Goal: Task Accomplishment & Management: Manage account settings

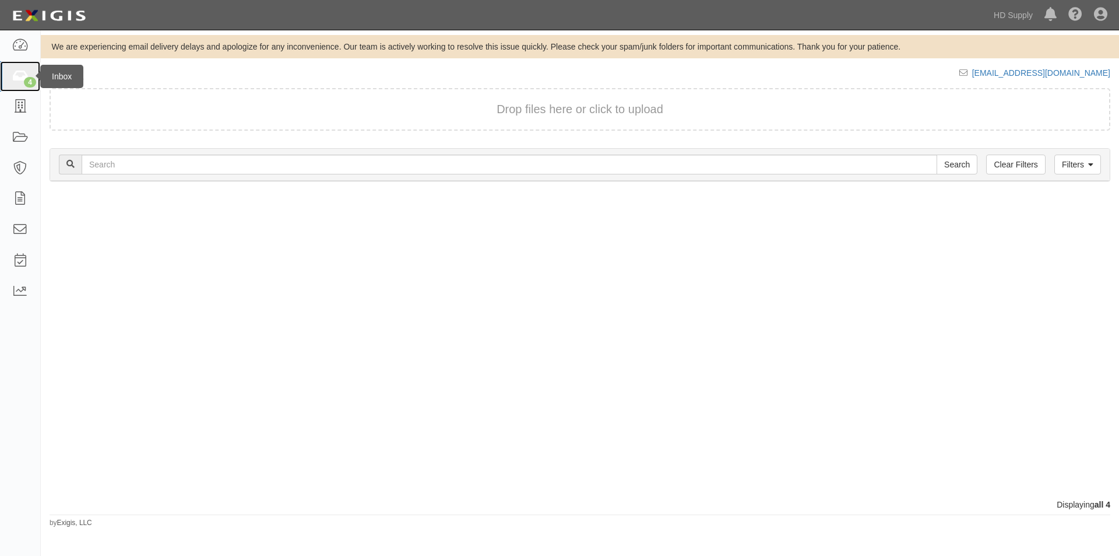
click at [10, 76] on link "4" at bounding box center [20, 76] width 40 height 31
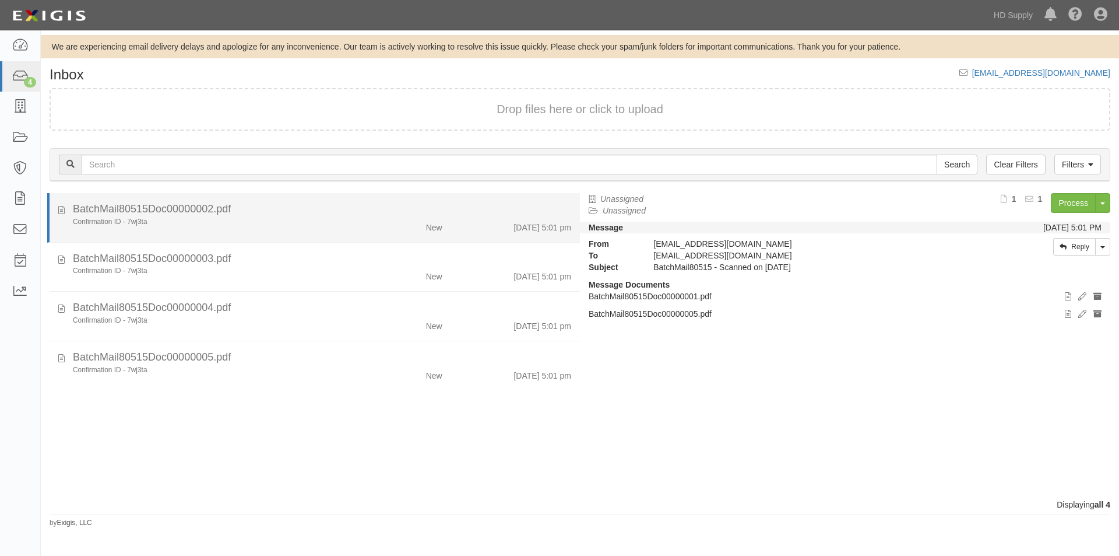
click at [110, 219] on div "Confirmation ID - 7wj3ta" at bounding box center [214, 222] width 283 height 10
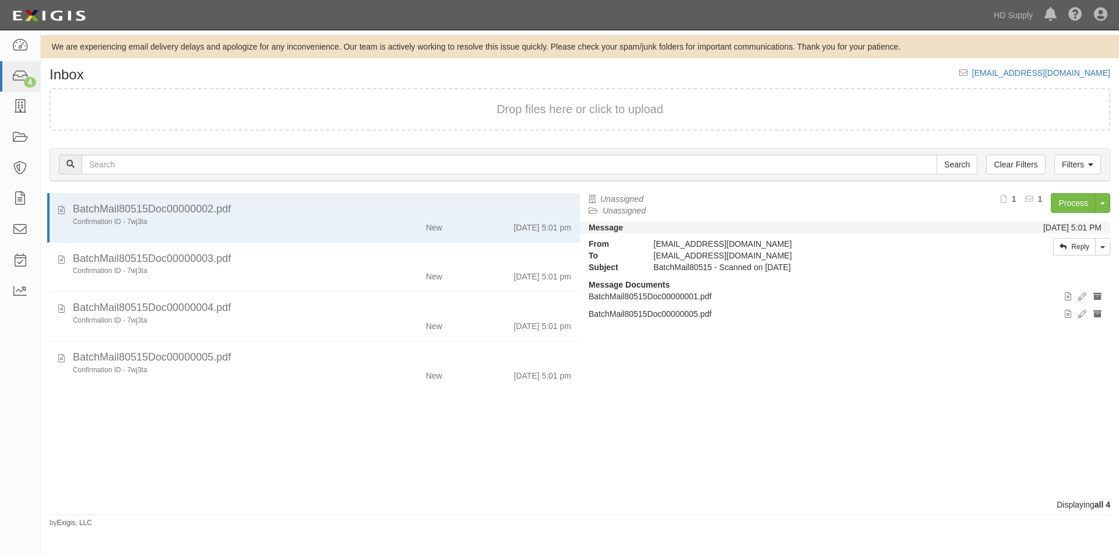
click at [1050, 204] on div "Process Toggle Document Dropdown Archive Document Close Mark as Done Toggle Tas…" at bounding box center [956, 207] width 310 height 29
click at [1058, 202] on link "Process" at bounding box center [1073, 203] width 45 height 20
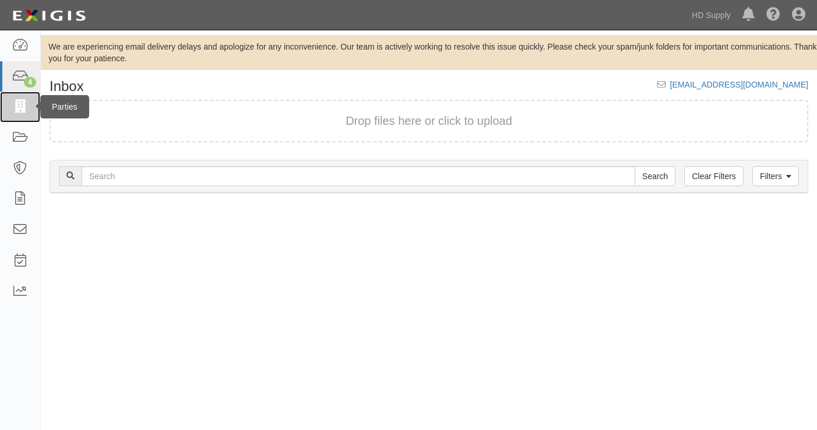
click at [22, 102] on icon at bounding box center [20, 106] width 16 height 13
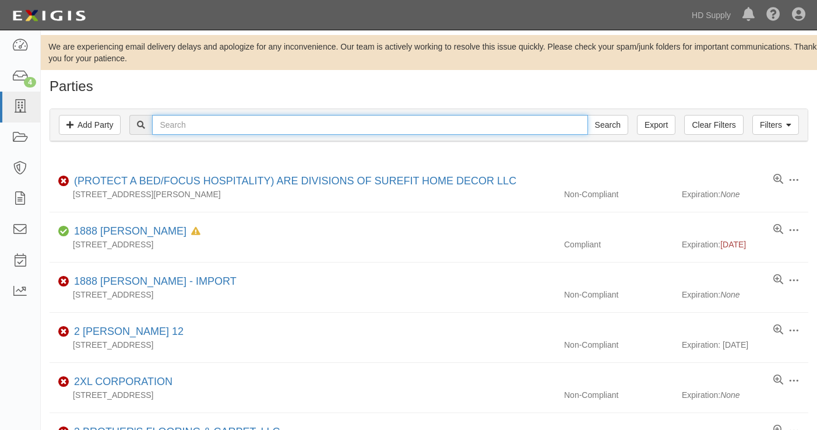
paste input "Northeast [US_STATE] Maintenance Group, LLC"
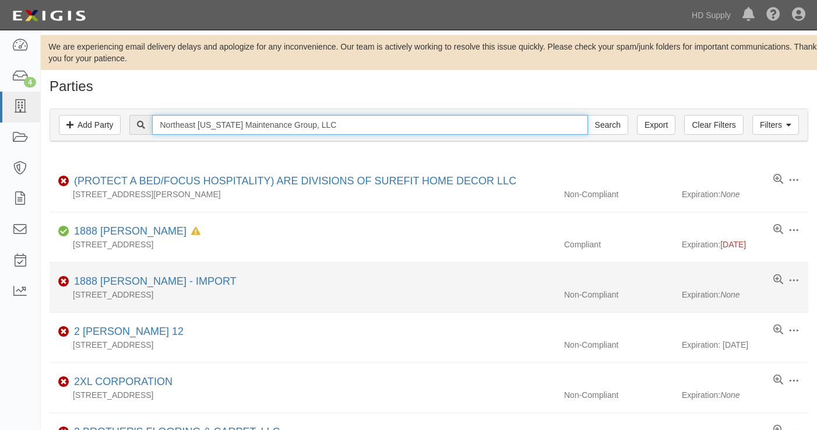
type input "Northeast [US_STATE] Maintenance Group, LLC"
click at [588, 115] on input "Search" at bounding box center [608, 125] width 41 height 20
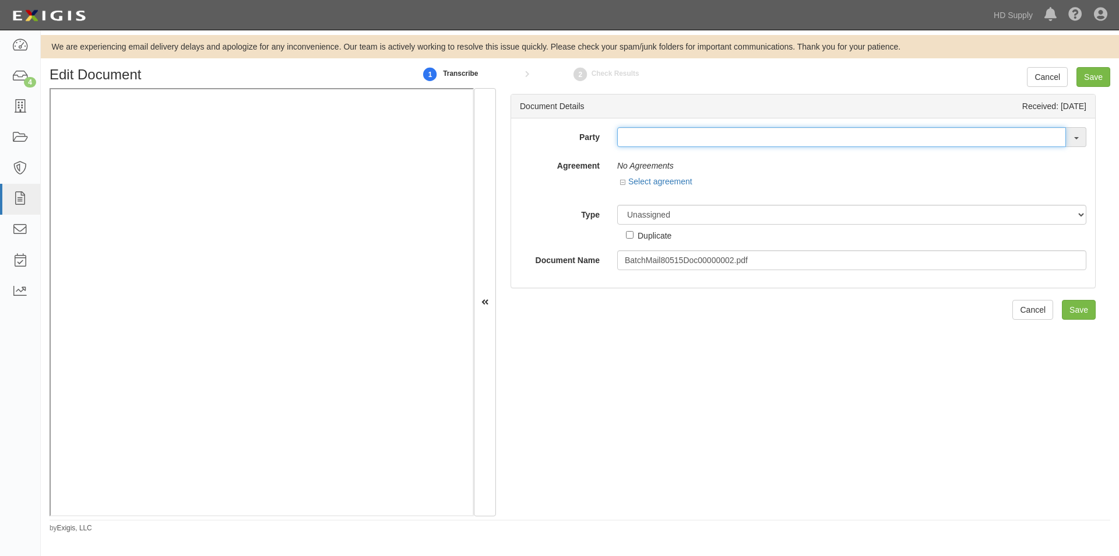
click at [722, 140] on input "text" at bounding box center [841, 137] width 449 height 20
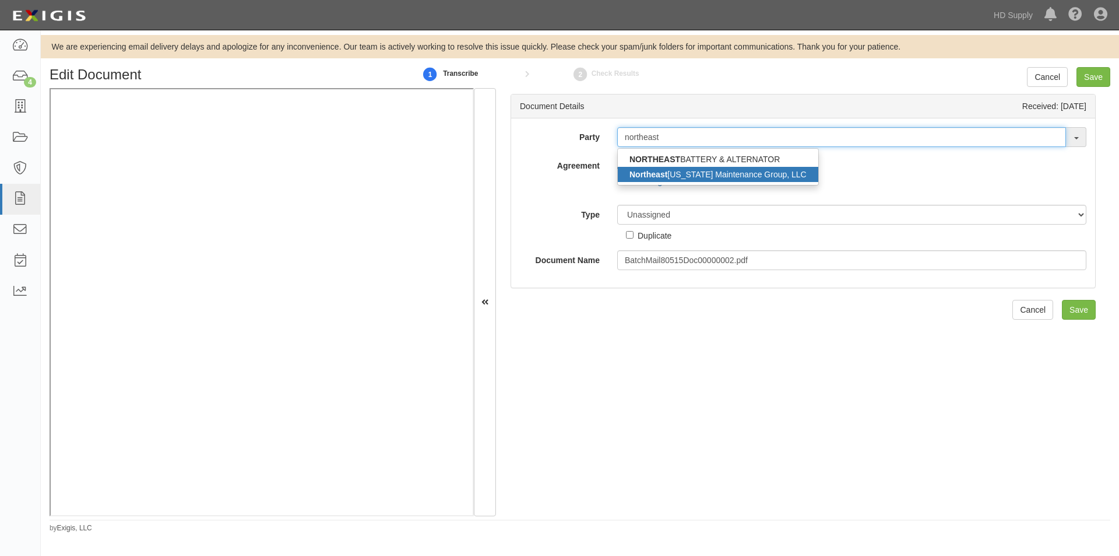
type input "northeast"
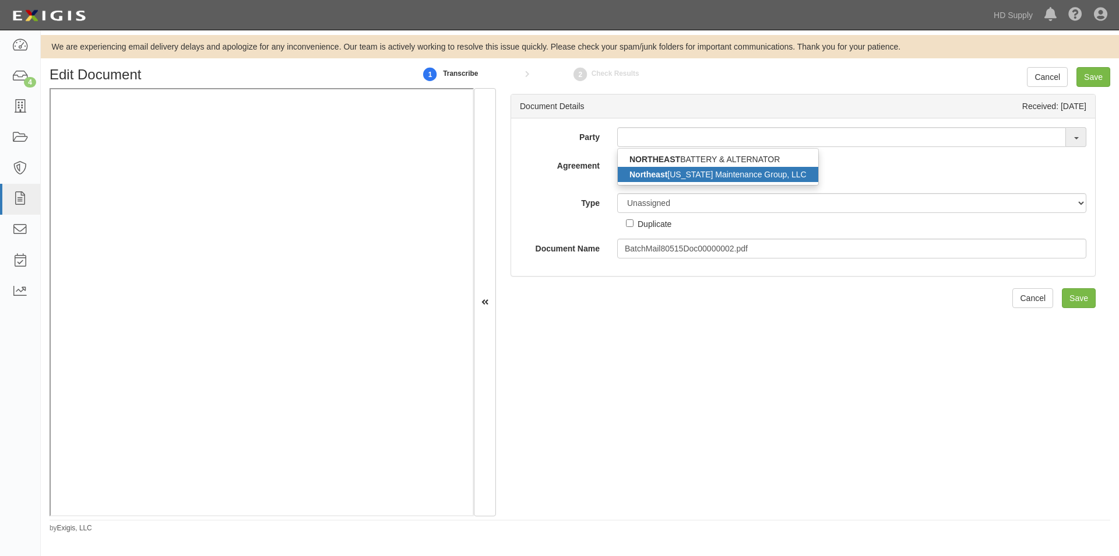
click at [721, 171] on link "Northeast Florida Maintenance Group, LLC" at bounding box center [718, 174] width 201 height 15
type input "Northeast [US_STATE] Maintenance Group, LLC"
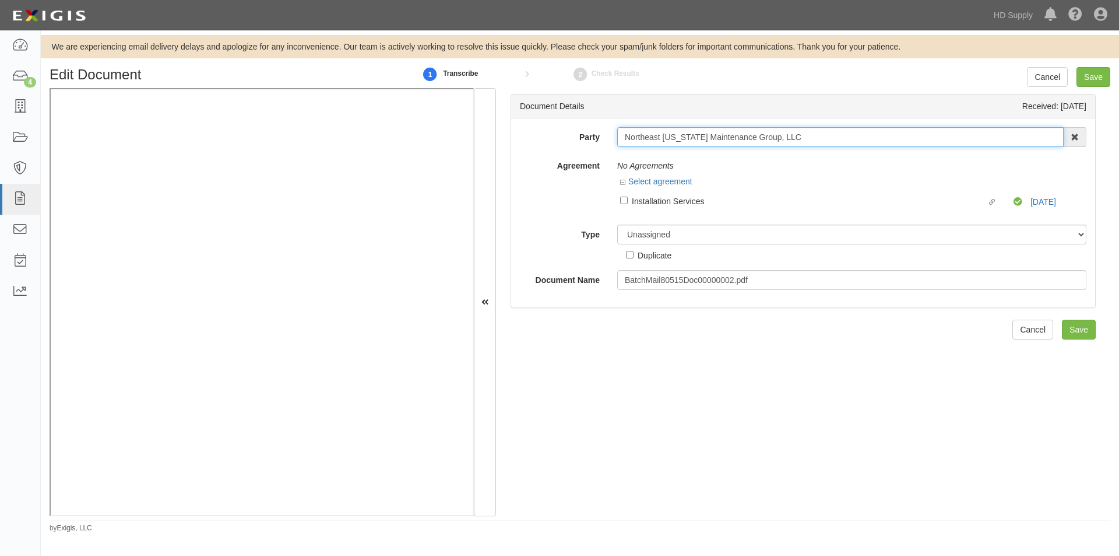
drag, startPoint x: 786, startPoint y: 137, endPoint x: 624, endPoint y: 146, distance: 162.3
click at [601, 146] on div "Party Northeast Florida Maintenance Group, LLC NORTHEAST BATTERY & ALTERNATOR N…" at bounding box center [803, 137] width 584 height 20
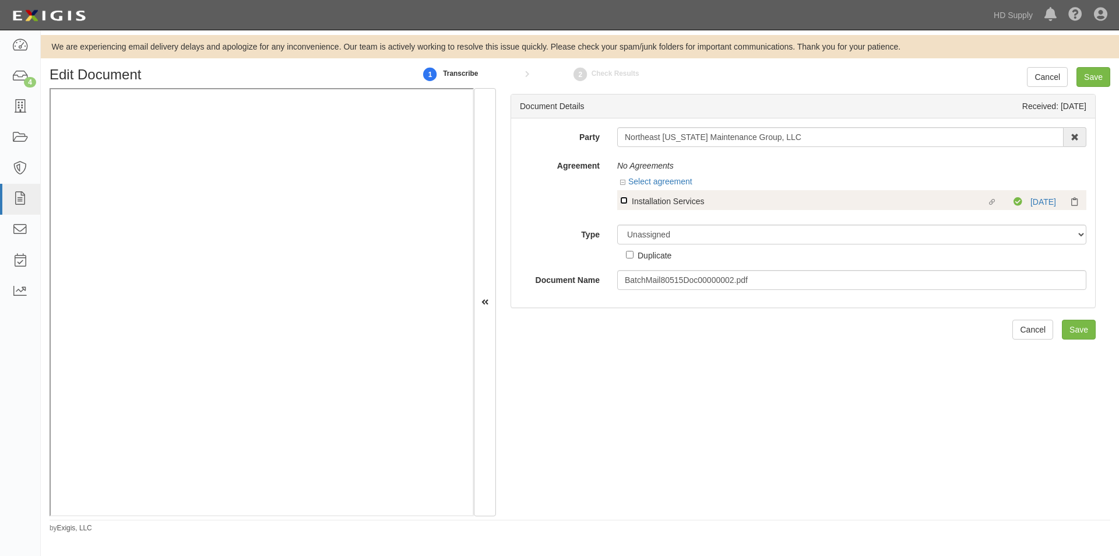
click at [626, 202] on input "Linked agreement Installation Services Linked agreement" at bounding box center [624, 200] width 8 height 8
checkbox input "true"
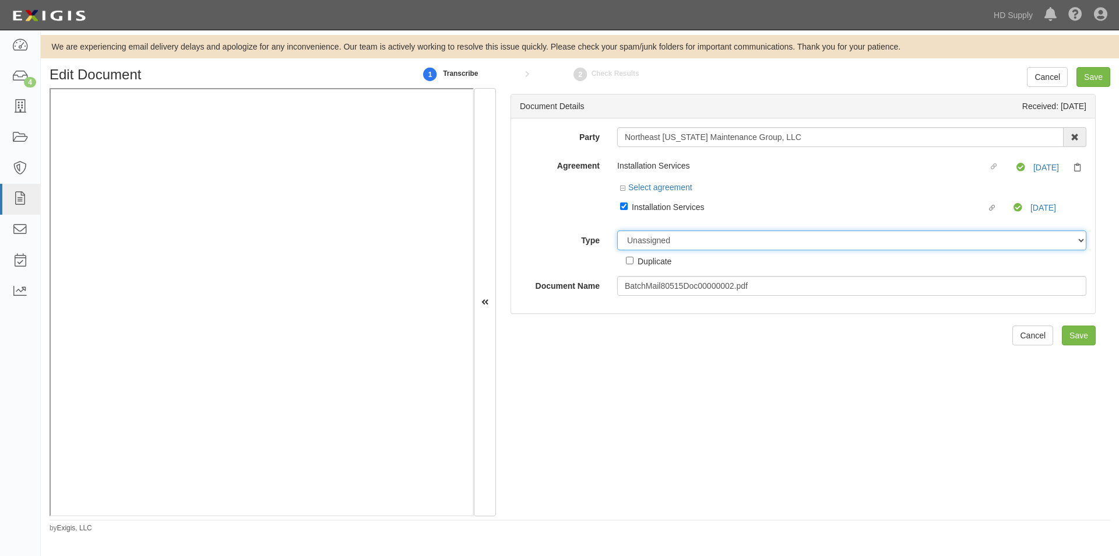
click at [638, 240] on select "Unassigned Binder Cancellation Notice Certificate Contract Endorsement Insuranc…" at bounding box center [851, 240] width 469 height 20
select select "CancellationNoticeDetail"
click at [617, 230] on select "Unassigned Binder Cancellation Notice Certificate Contract Endorsement Insuranc…" at bounding box center [851, 240] width 469 height 20
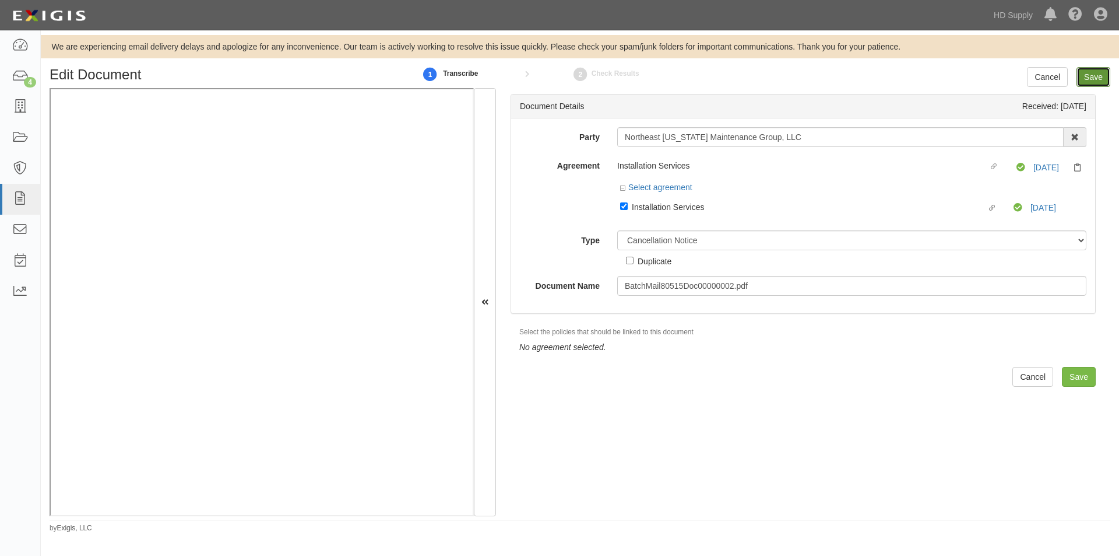
click at [1088, 83] on input "Save" at bounding box center [1094, 77] width 34 height 20
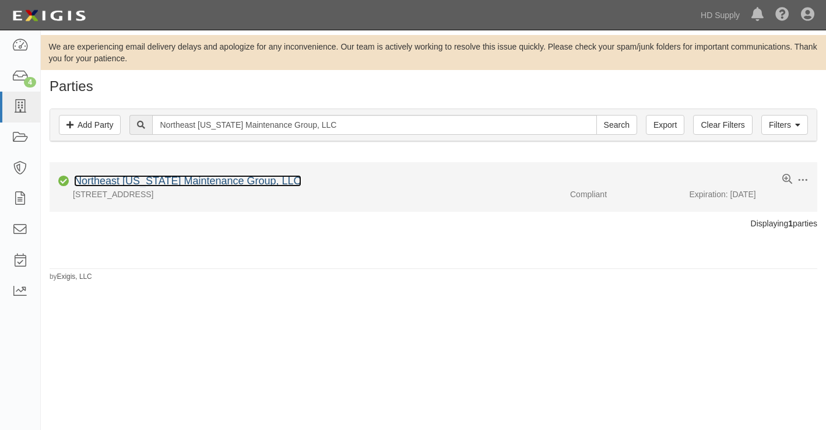
click at [223, 182] on link "Northeast [US_STATE] Maintenance Group, LLC" at bounding box center [187, 181] width 227 height 12
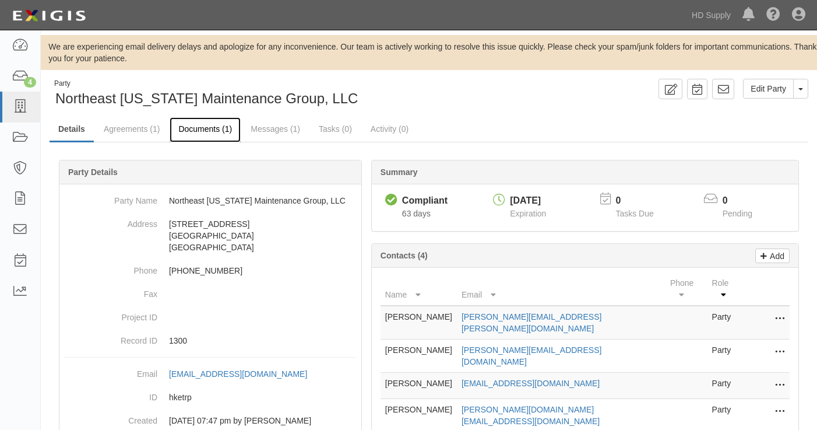
click at [205, 127] on link "Documents (1)" at bounding box center [205, 129] width 71 height 25
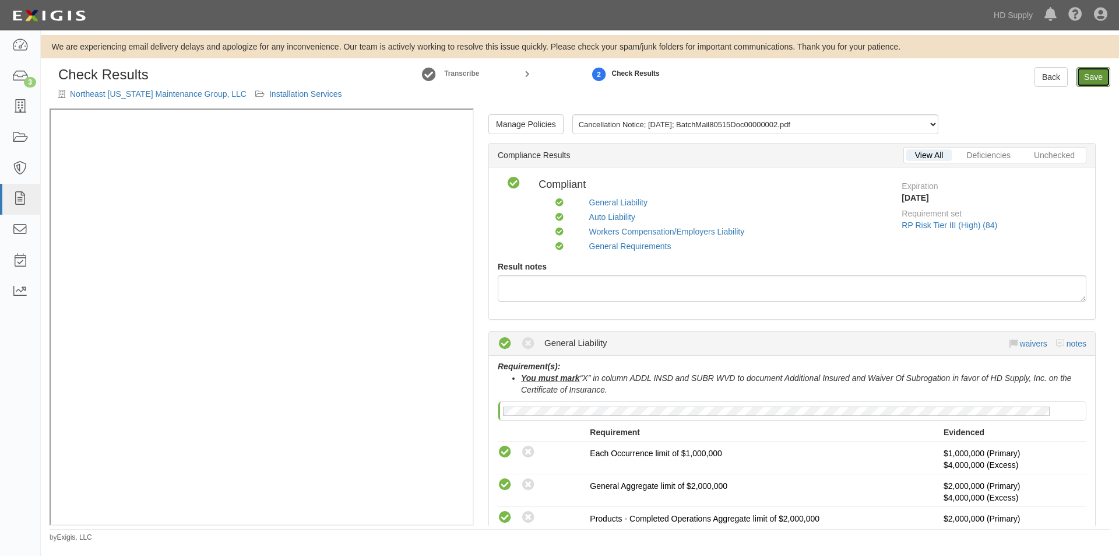
click at [1089, 86] on link "Save" at bounding box center [1094, 77] width 34 height 20
radio input "true"
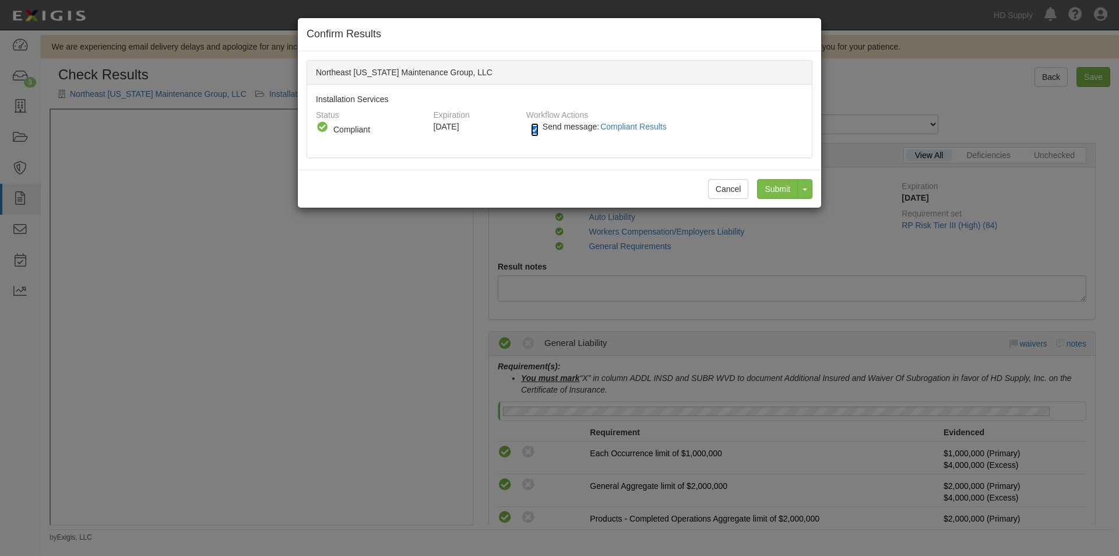
click at [535, 125] on input "Send message: Compliant Results" at bounding box center [535, 129] width 8 height 13
checkbox input "false"
click at [771, 187] on input "Submit" at bounding box center [777, 189] width 41 height 20
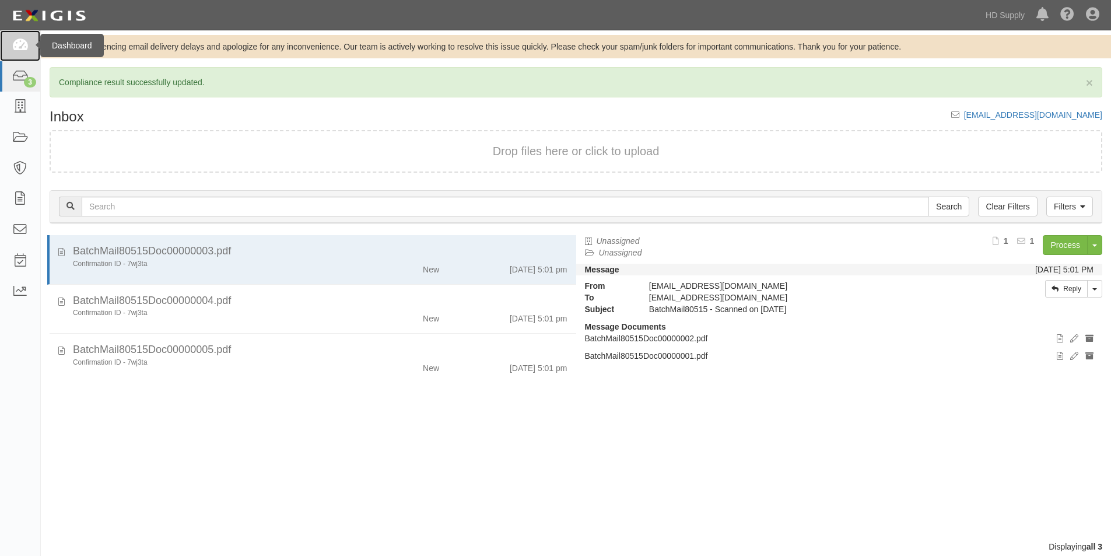
click at [17, 43] on icon at bounding box center [20, 45] width 16 height 13
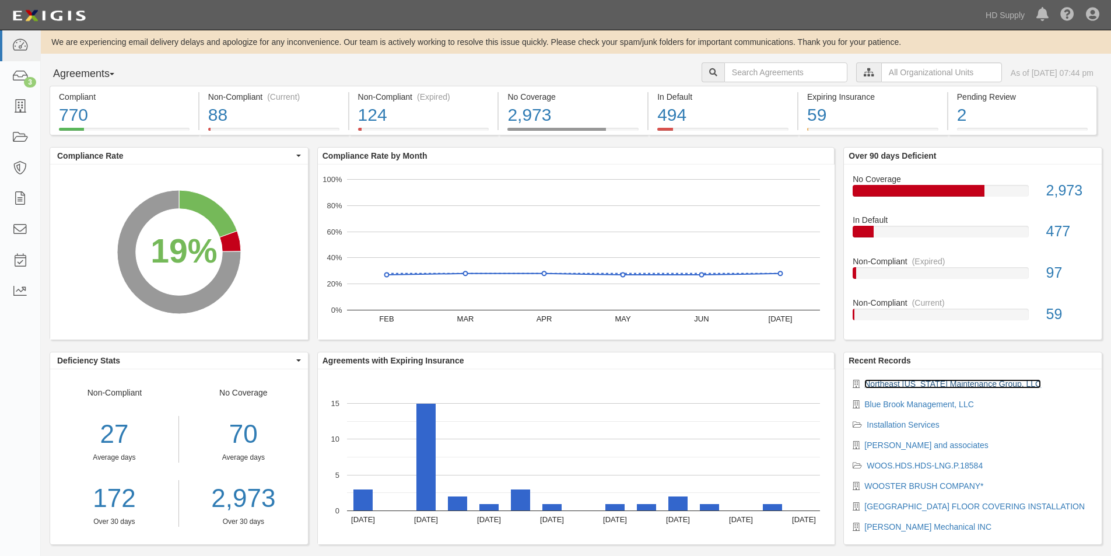
click at [914, 384] on link "Northeast [US_STATE] Maintenance Group, LLC" at bounding box center [952, 383] width 177 height 9
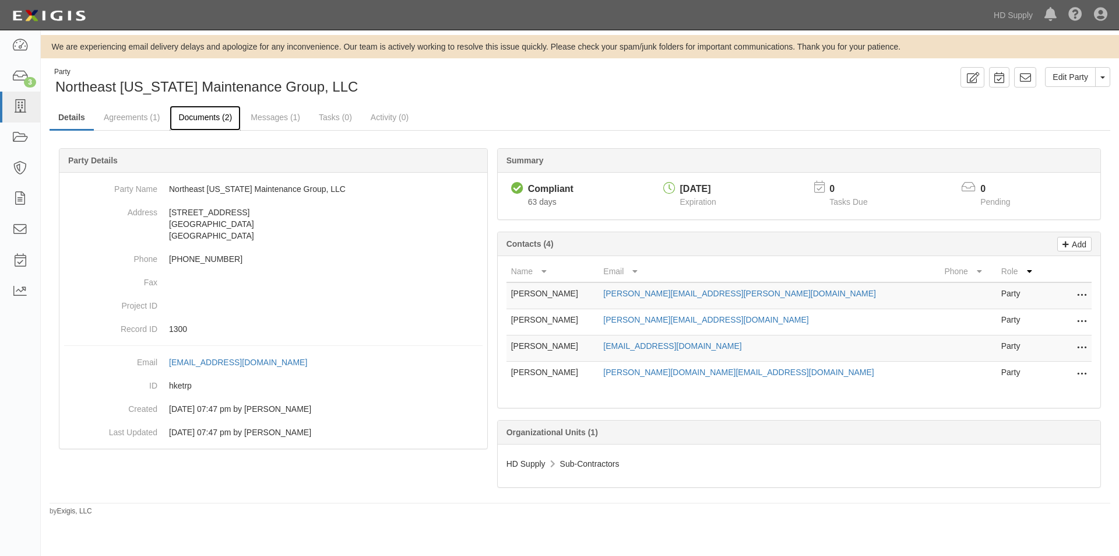
click at [191, 115] on link "Documents (2)" at bounding box center [205, 118] width 71 height 25
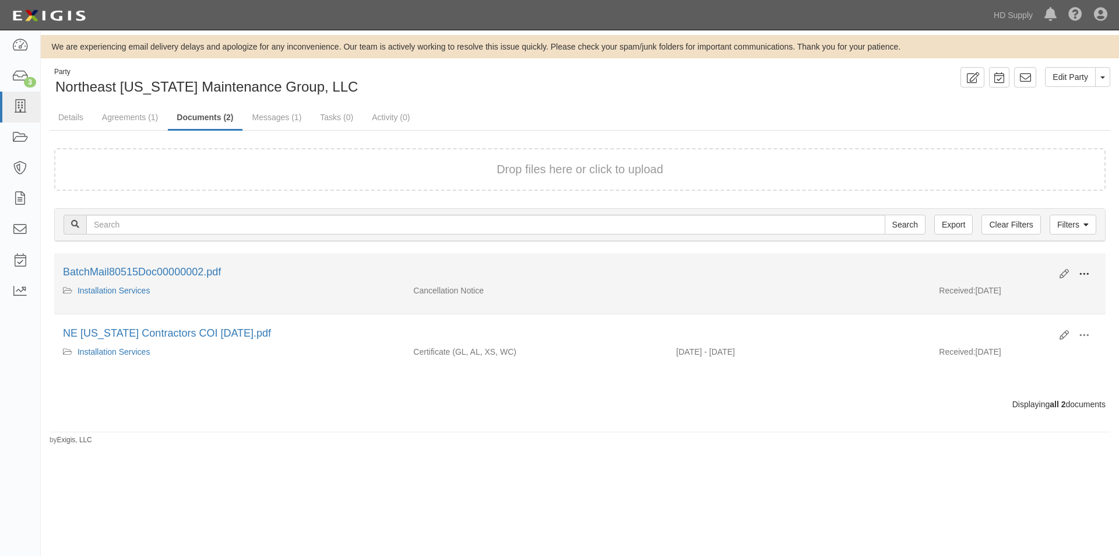
click at [1081, 272] on span at bounding box center [1084, 274] width 10 height 10
click at [998, 291] on link "View" at bounding box center [1028, 290] width 92 height 21
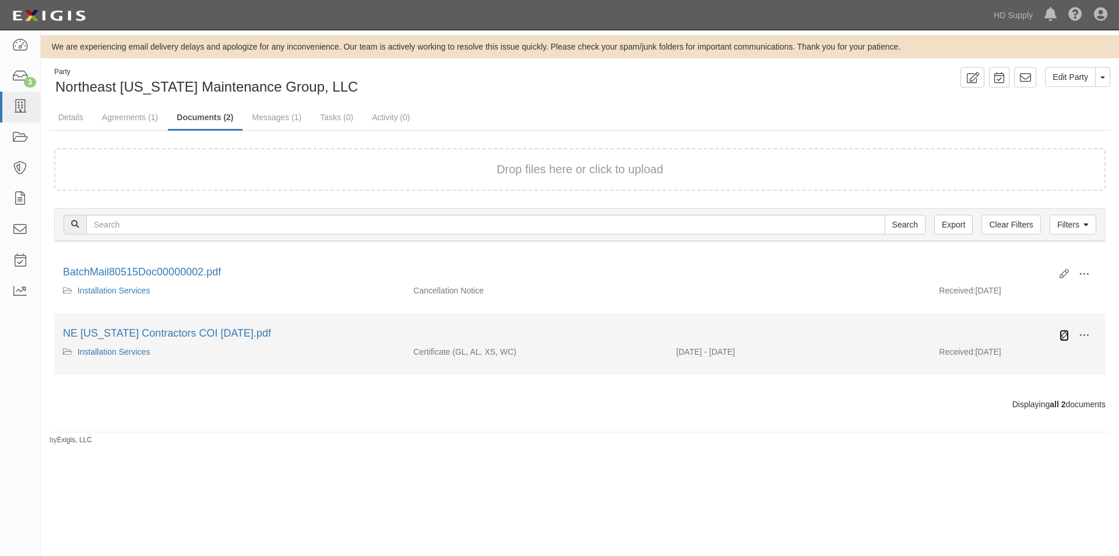
click at [1060, 338] on icon at bounding box center [1064, 335] width 9 height 9
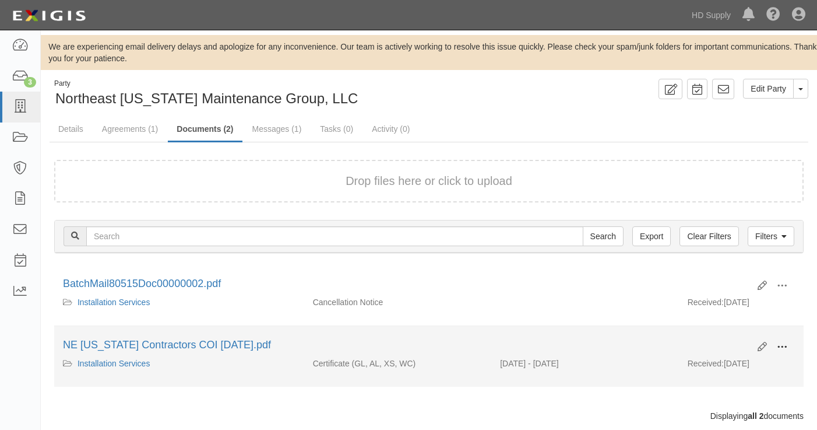
click at [778, 339] on button at bounding box center [783, 348] width 26 height 20
click at [709, 364] on link "View" at bounding box center [726, 363] width 92 height 21
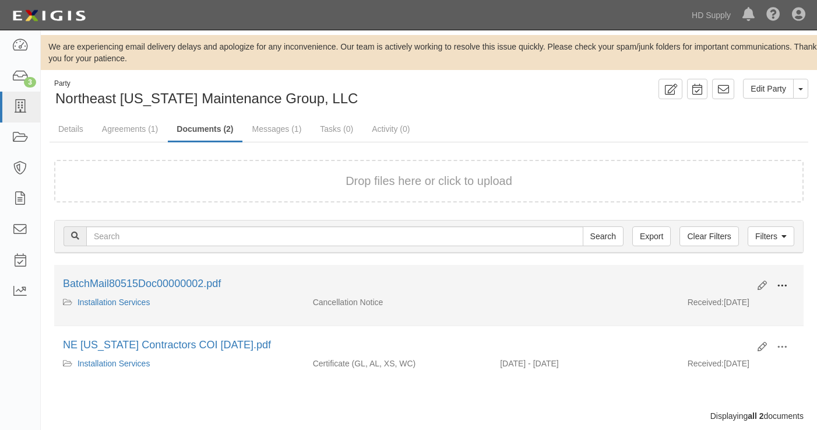
click at [789, 282] on button at bounding box center [783, 286] width 26 height 20
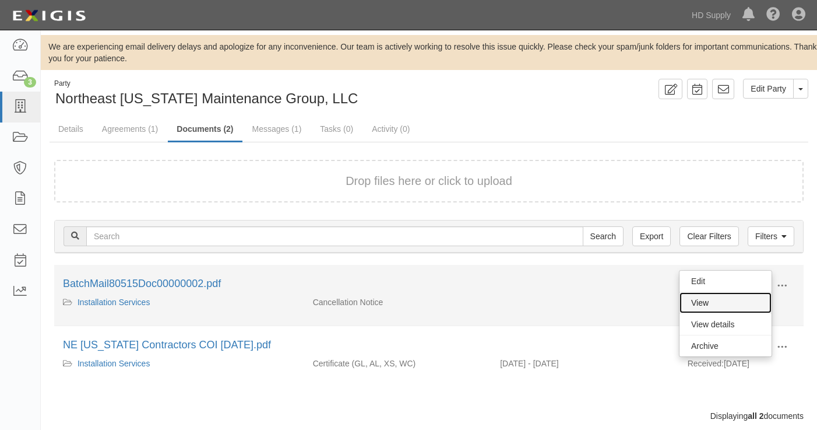
click at [696, 306] on link "View" at bounding box center [726, 302] width 92 height 21
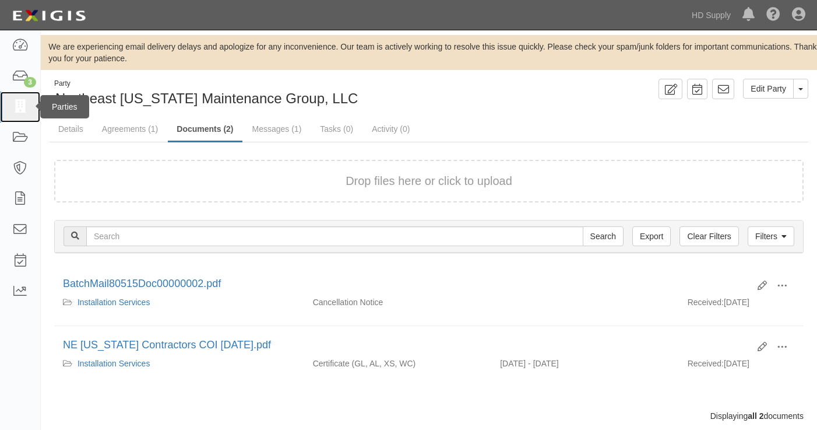
click at [27, 105] on icon at bounding box center [20, 106] width 16 height 13
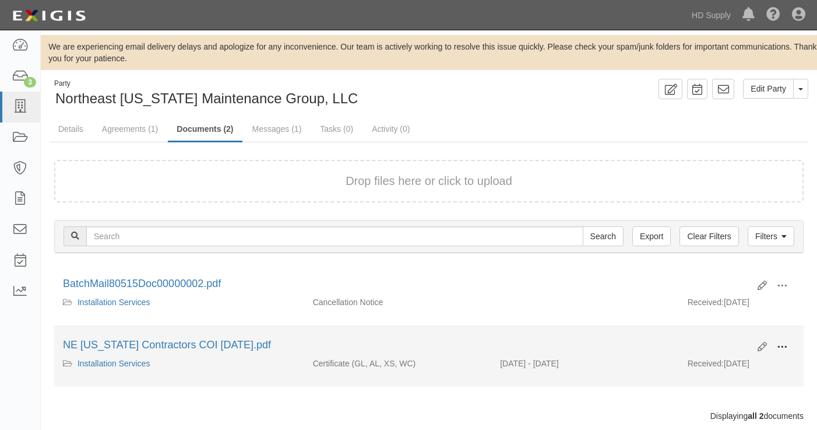
click at [784, 345] on span at bounding box center [782, 347] width 10 height 10
click at [712, 361] on link "View" at bounding box center [726, 363] width 92 height 21
click at [786, 348] on span at bounding box center [782, 347] width 10 height 10
click at [720, 362] on link "View" at bounding box center [726, 363] width 92 height 21
click at [761, 346] on icon at bounding box center [762, 346] width 9 height 9
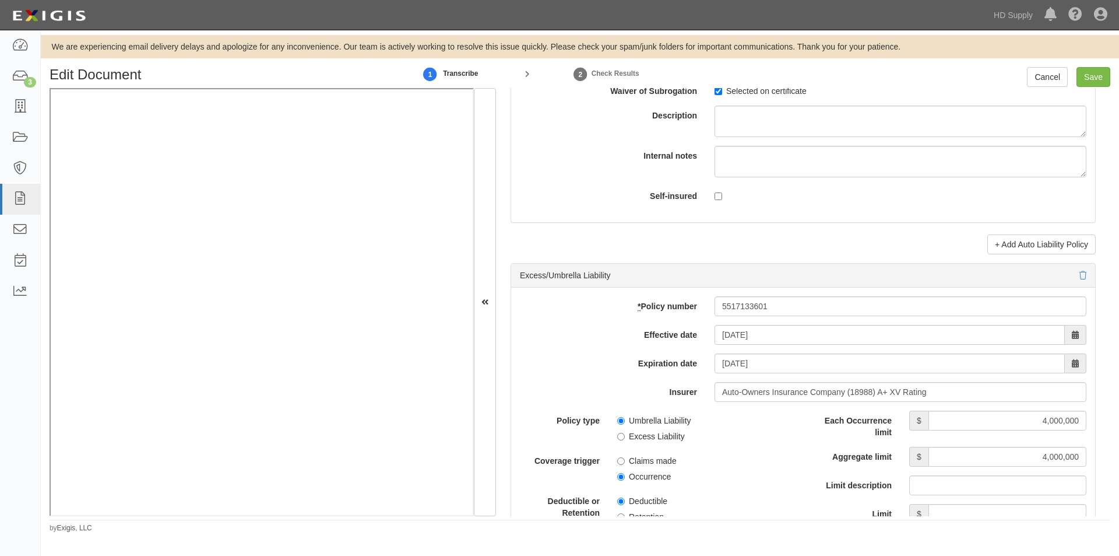
scroll to position [2157, 0]
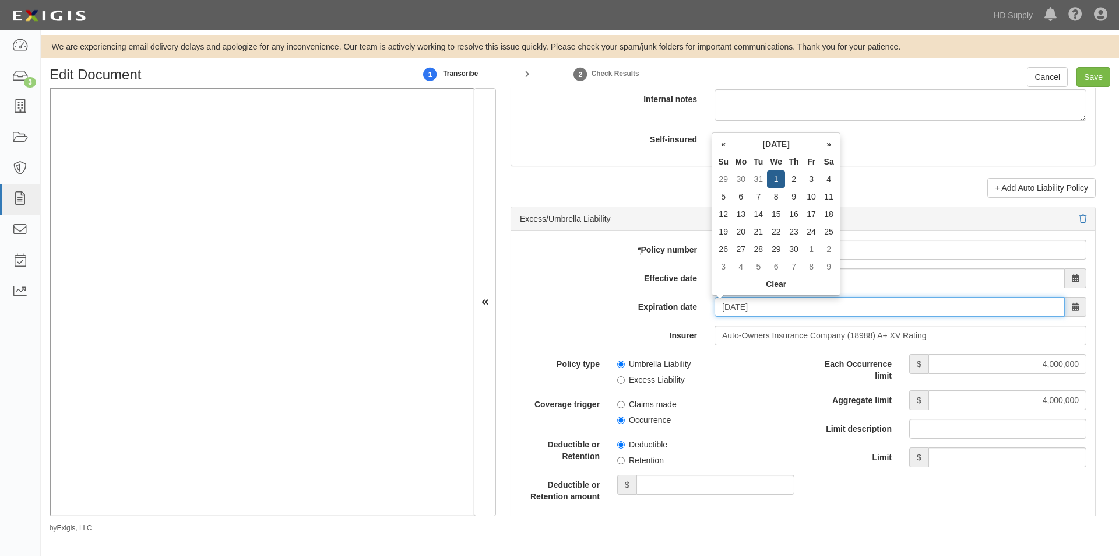
drag, startPoint x: 778, startPoint y: 305, endPoint x: 700, endPoint y: 312, distance: 79.0
click at [700, 312] on div "Expiration date 04/01/2026" at bounding box center [803, 307] width 584 height 20
type input "[DATE]"
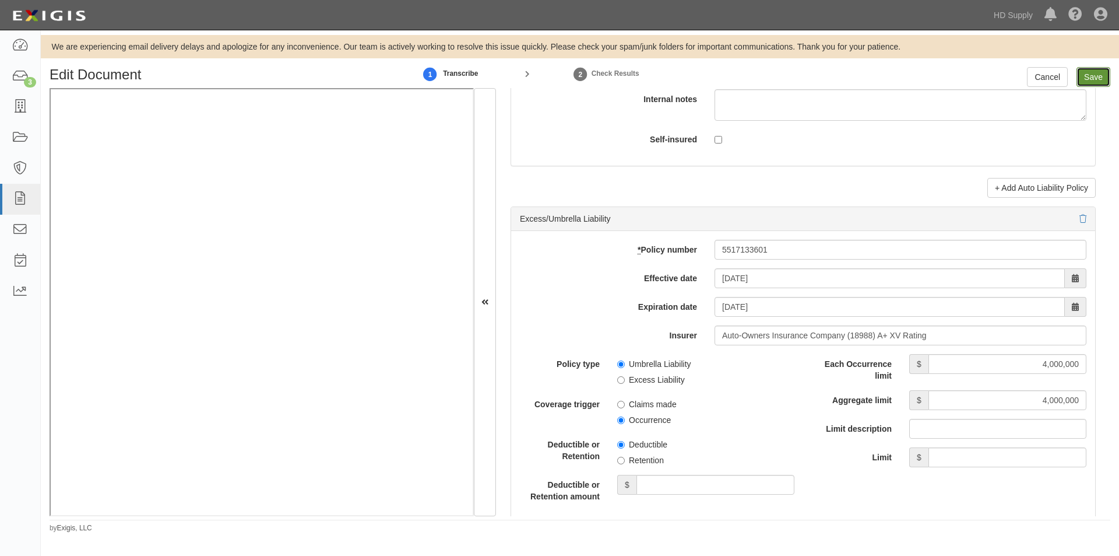
click at [1090, 75] on input "Save" at bounding box center [1094, 77] width 34 height 20
type input "1000000"
type input "300000"
type input "10000"
type input "1000000"
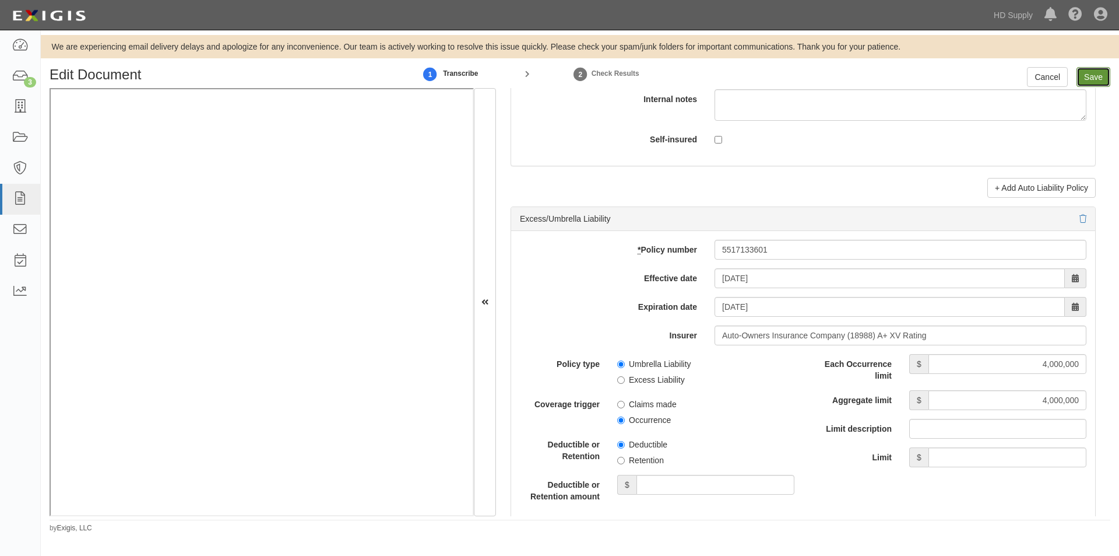
type input "2000000"
type input "1000000"
type input "4000000"
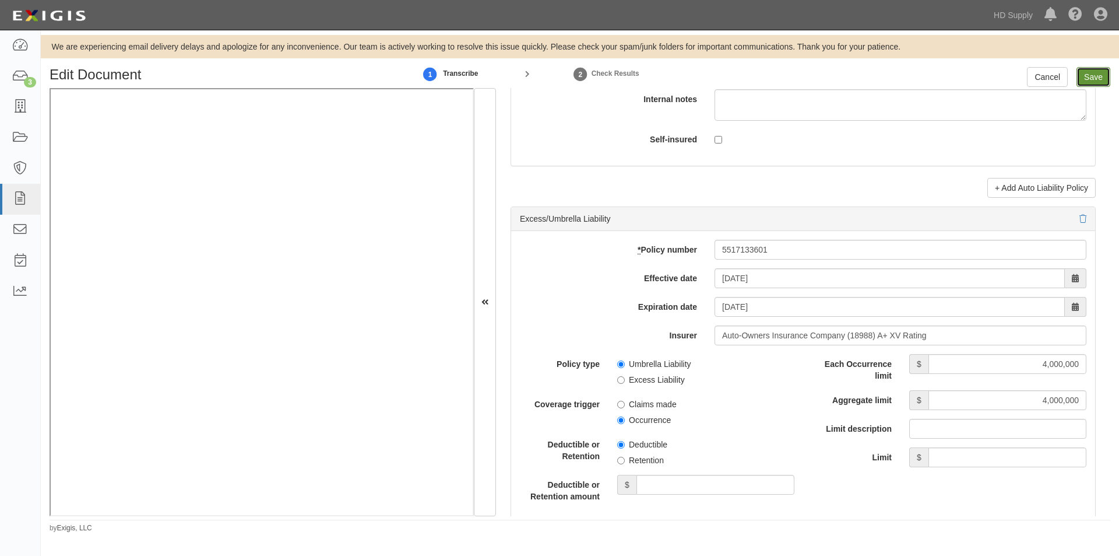
type input "1000000"
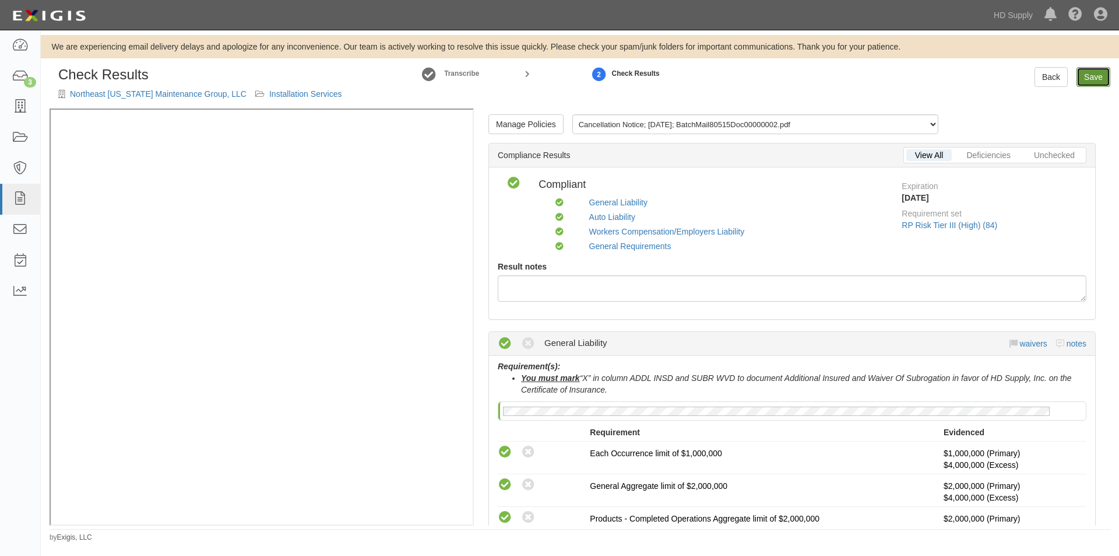
click at [1091, 75] on link "Save" at bounding box center [1094, 77] width 34 height 20
radio input "true"
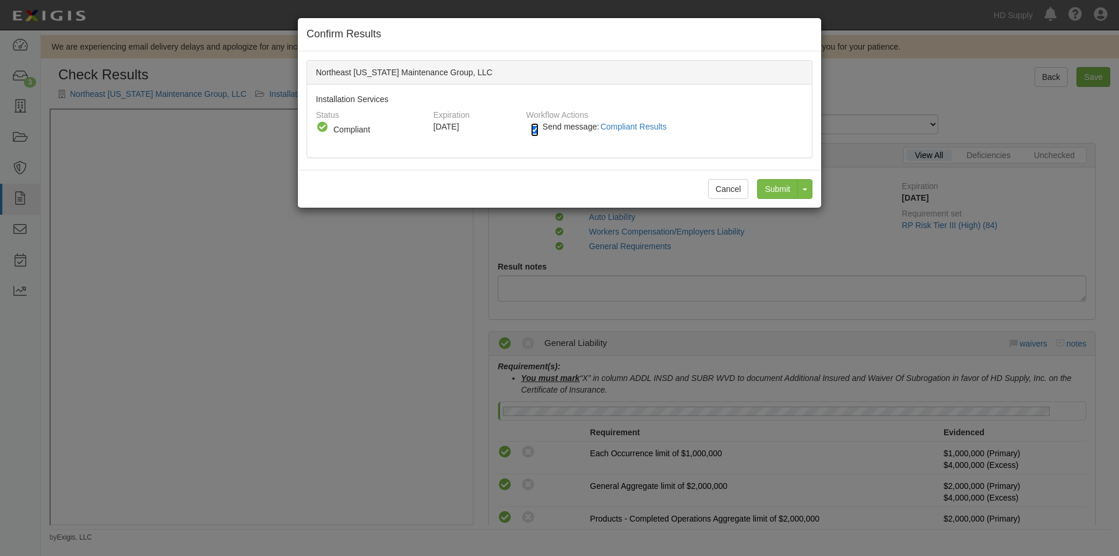
click at [536, 128] on input "Send message: Compliant Results" at bounding box center [535, 129] width 8 height 13
checkbox input "false"
click at [778, 185] on input "Submit" at bounding box center [777, 189] width 41 height 20
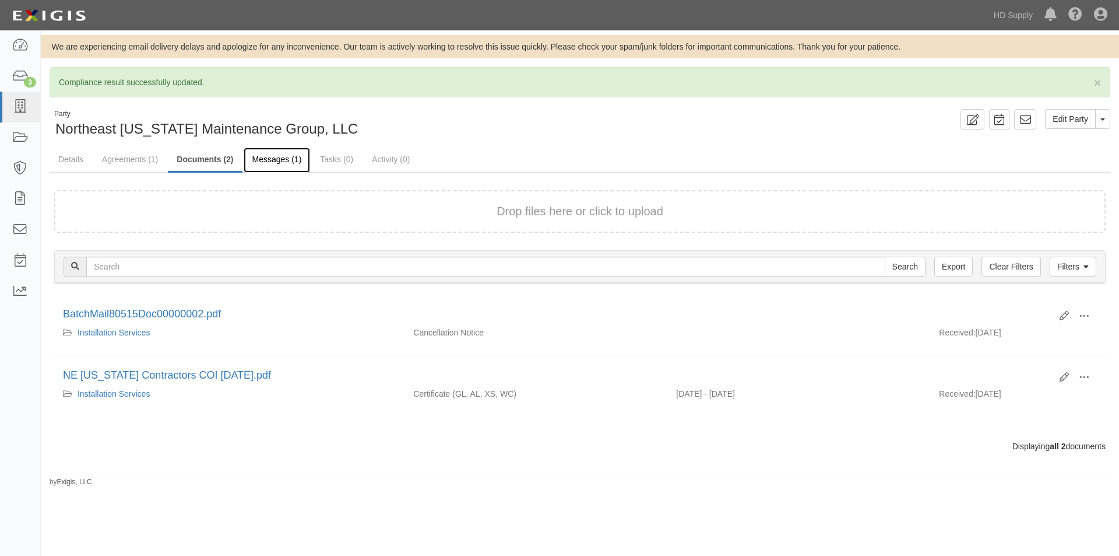
click at [247, 159] on link "Messages (1)" at bounding box center [277, 159] width 67 height 25
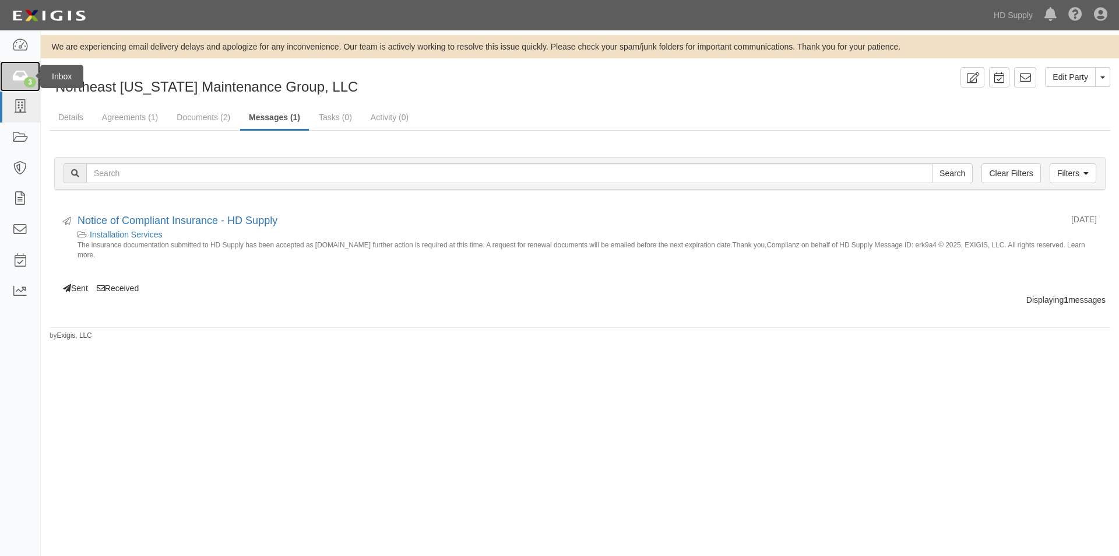
click at [19, 79] on icon at bounding box center [20, 76] width 16 height 13
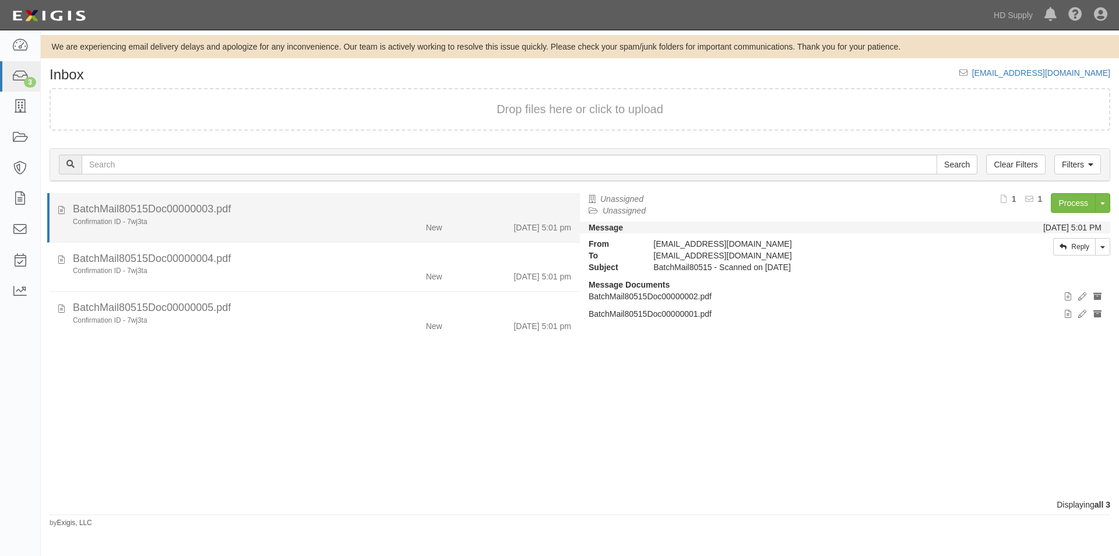
drag, startPoint x: 314, startPoint y: 226, endPoint x: 378, endPoint y: 219, distance: 64.4
click at [314, 225] on div "Confirmation ID - 7wj3ta" at bounding box center [214, 222] width 283 height 10
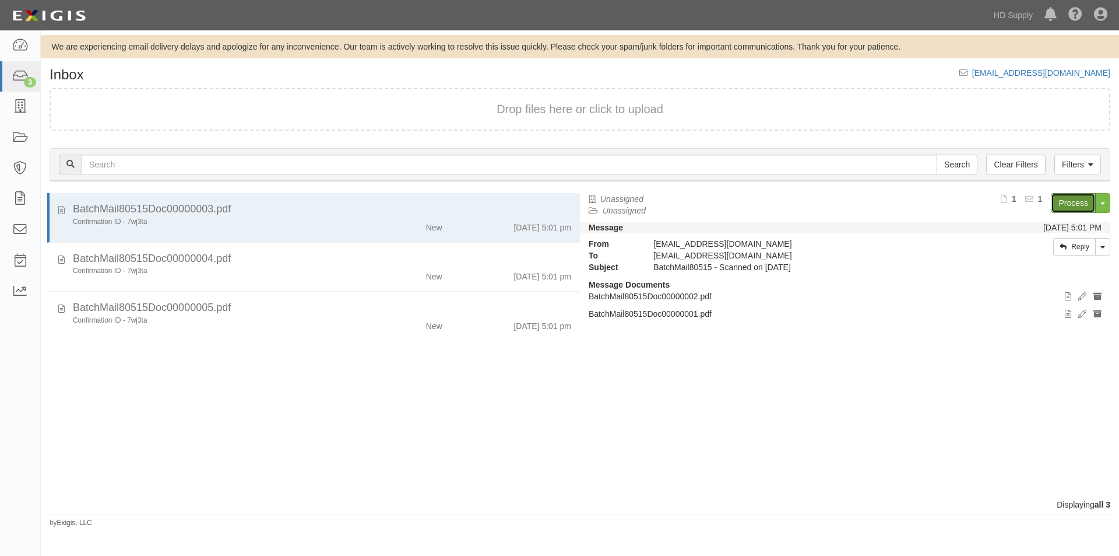
click at [1065, 201] on link "Process" at bounding box center [1073, 203] width 45 height 20
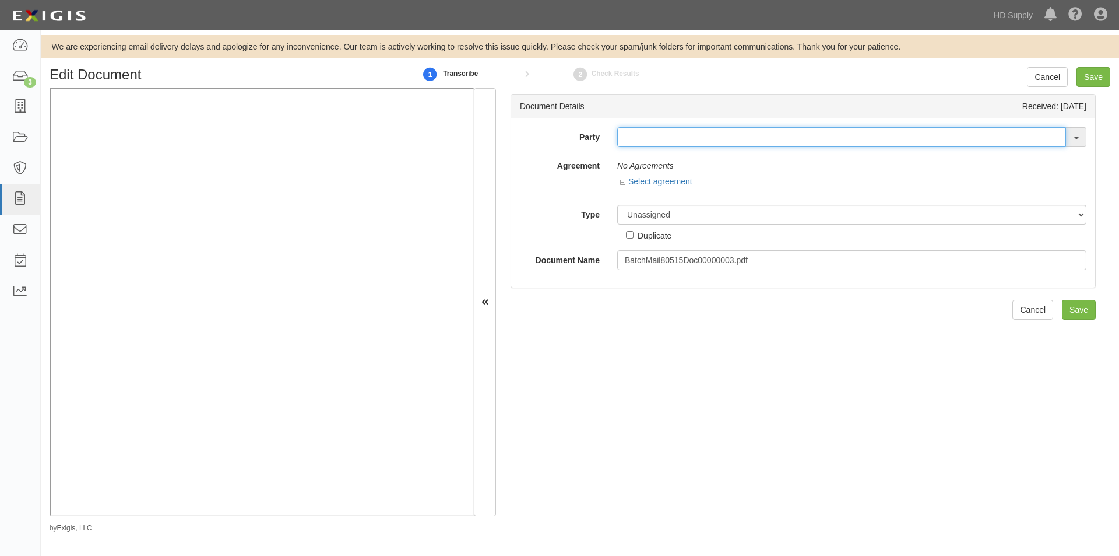
click at [662, 137] on input "text" at bounding box center [841, 137] width 449 height 20
paste input "Northeast [US_STATE] Maintenance Group, LLC"
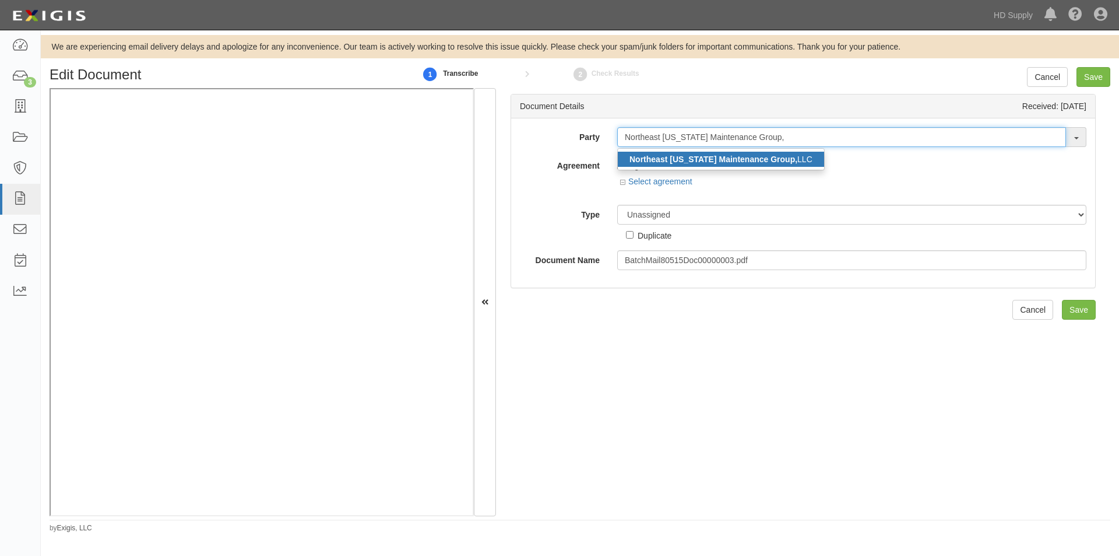
type input "Northeast Florida Maintenance Group,"
click at [694, 161] on strong "Northeast Florida Maintenance Group," at bounding box center [714, 158] width 168 height 9
type input "Northeast [US_STATE] Maintenance Group, LLC"
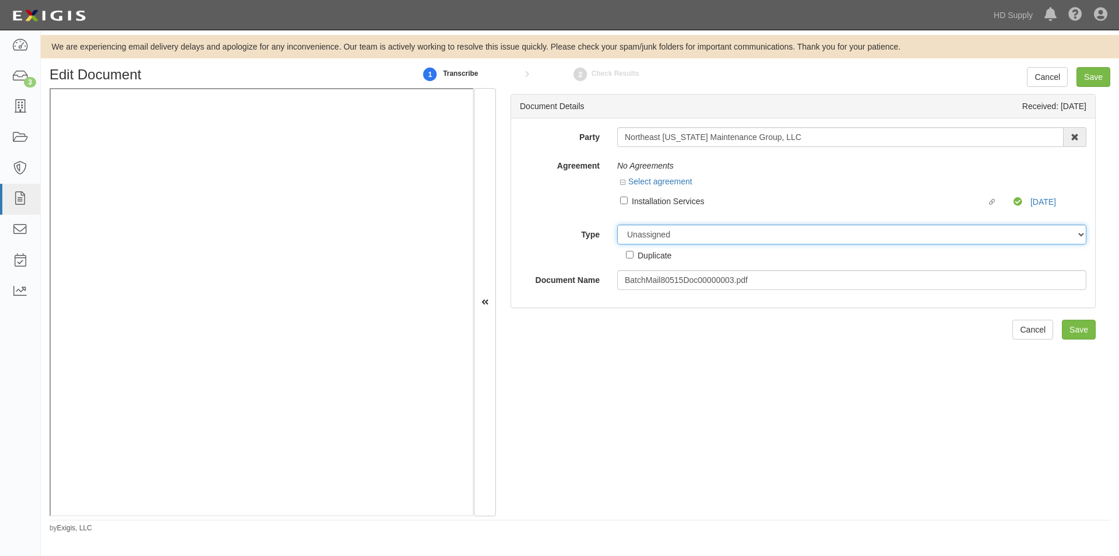
click at [695, 226] on select "Unassigned Binder Cancellation Notice Certificate Contract Endorsement Insuranc…" at bounding box center [851, 234] width 469 height 20
select select "CancellationNoticeDetail"
click at [617, 224] on select "Unassigned Binder Cancellation Notice Certificate Contract Endorsement Insuranc…" at bounding box center [851, 234] width 469 height 20
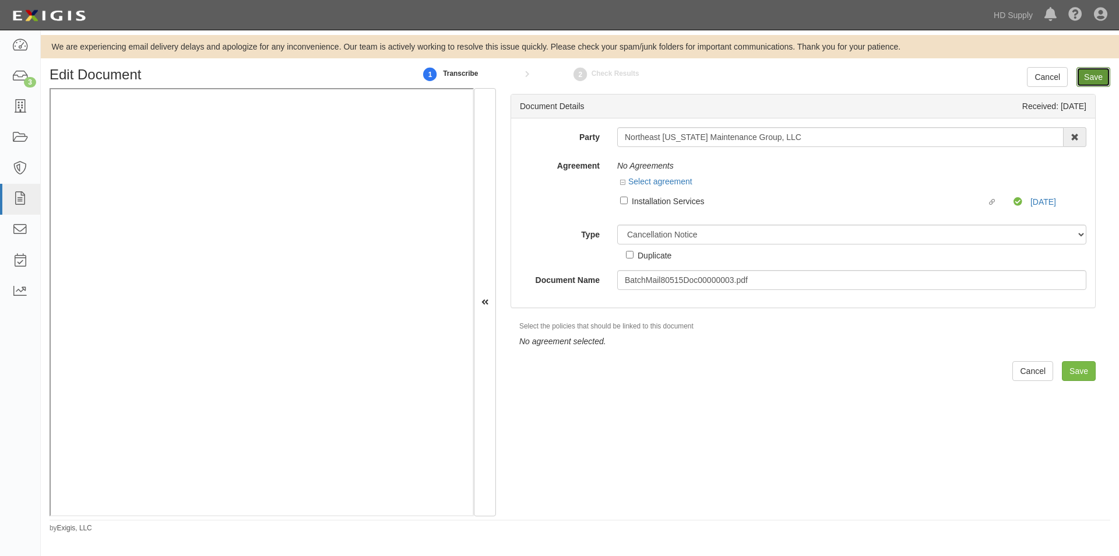
click at [1105, 78] on input "Save" at bounding box center [1094, 77] width 34 height 20
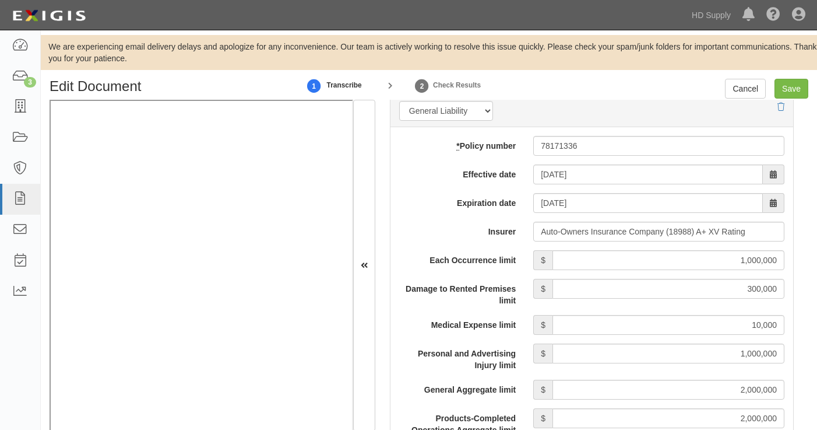
scroll to position [891, 0]
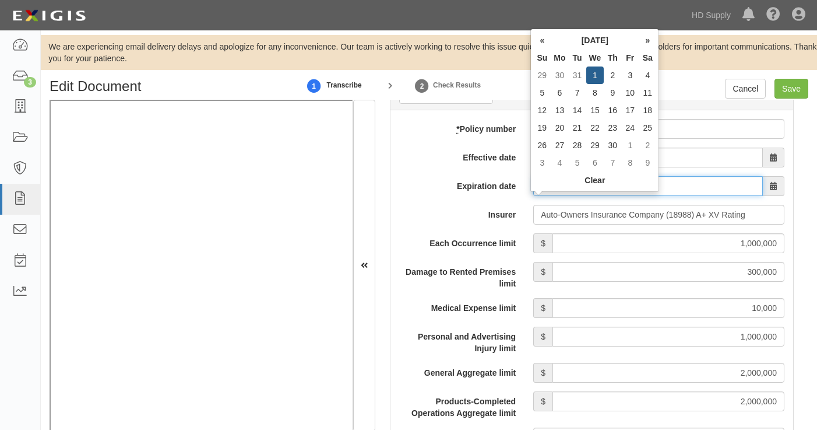
drag, startPoint x: 589, startPoint y: 200, endPoint x: 536, endPoint y: 202, distance: 53.1
click at [536, 196] on input "04/01/2026" at bounding box center [648, 186] width 230 height 20
type input "09/18/2025"
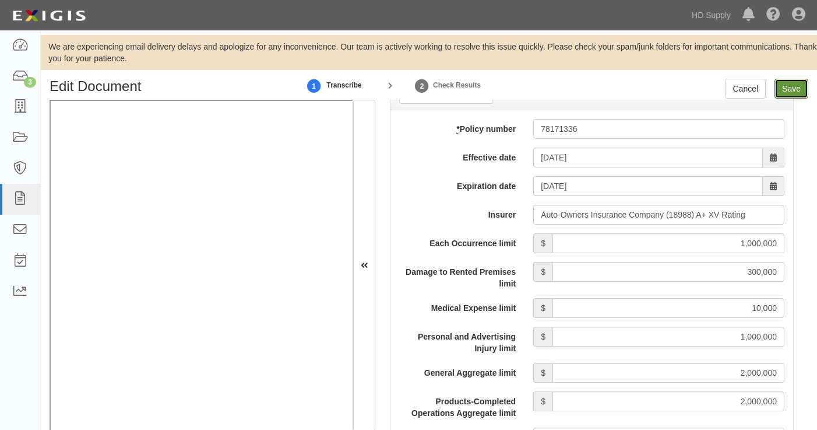
click at [785, 86] on input "Save" at bounding box center [792, 89] width 34 height 20
type input "1000000"
type input "300000"
type input "10000"
type input "1000000"
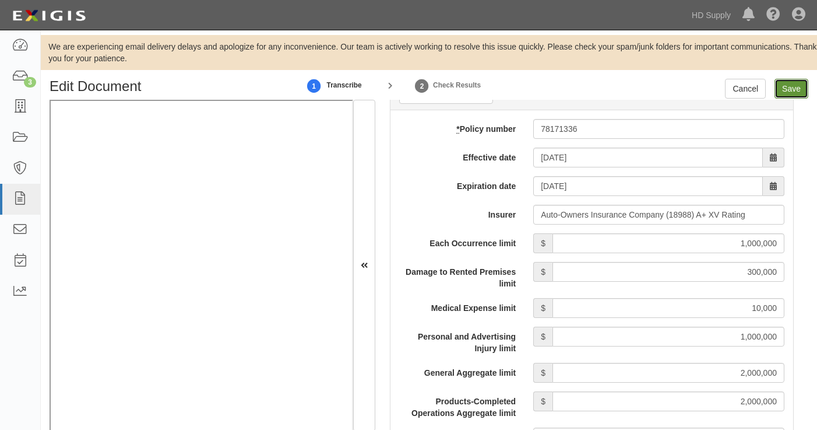
type input "2000000"
type input "1000000"
type input "4000000"
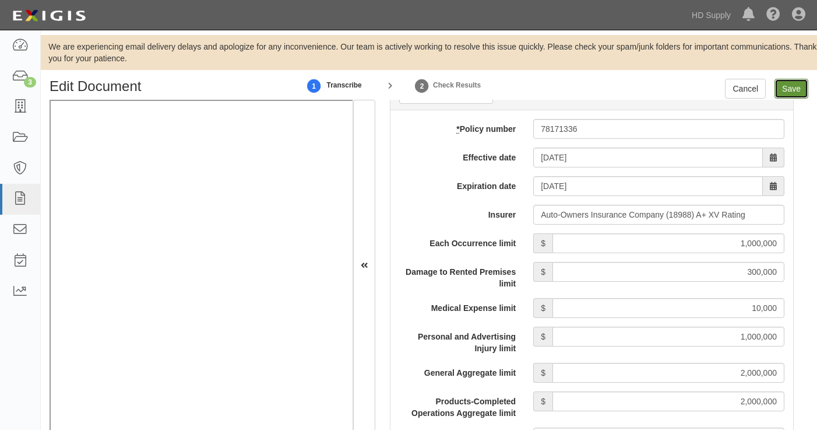
type input "1000000"
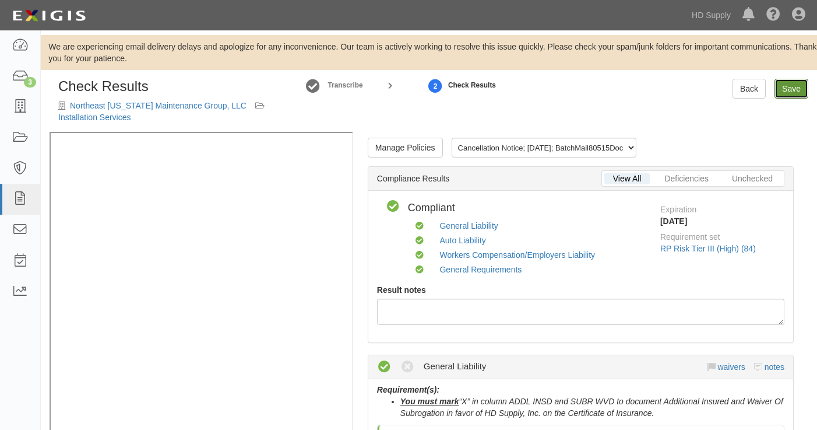
click at [786, 92] on link "Save" at bounding box center [792, 89] width 34 height 20
radio input "true"
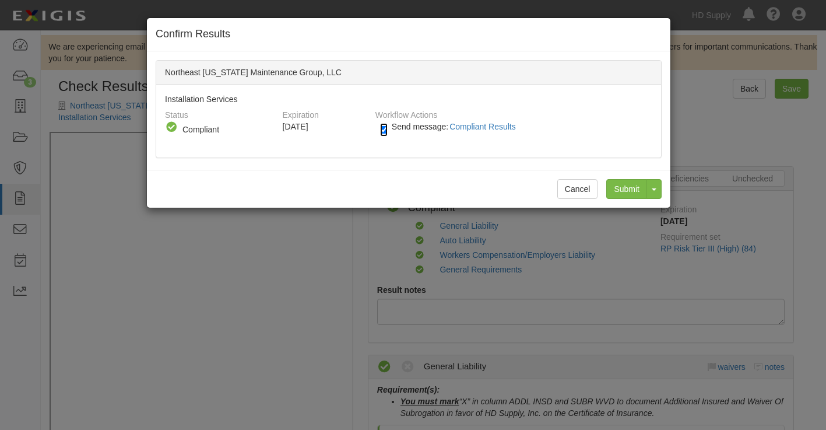
click at [382, 128] on input "Send message: Compliant Results" at bounding box center [384, 129] width 8 height 13
checkbox input "false"
click at [632, 187] on input "Submit" at bounding box center [626, 189] width 41 height 20
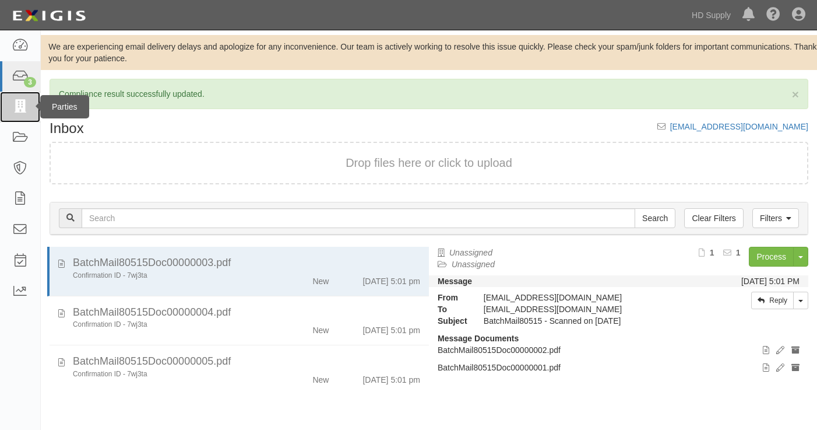
click at [24, 100] on icon at bounding box center [20, 106] width 16 height 13
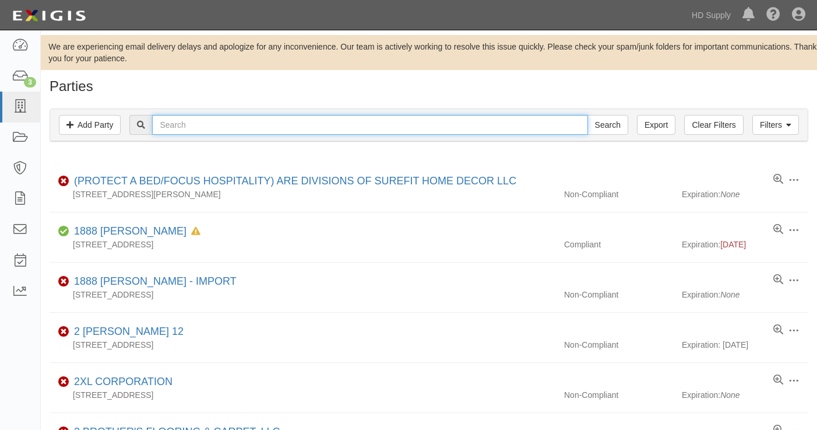
click at [315, 126] on input "text" at bounding box center [369, 125] width 435 height 20
type input "asap plumb"
click at [588, 115] on input "Search" at bounding box center [608, 125] width 41 height 20
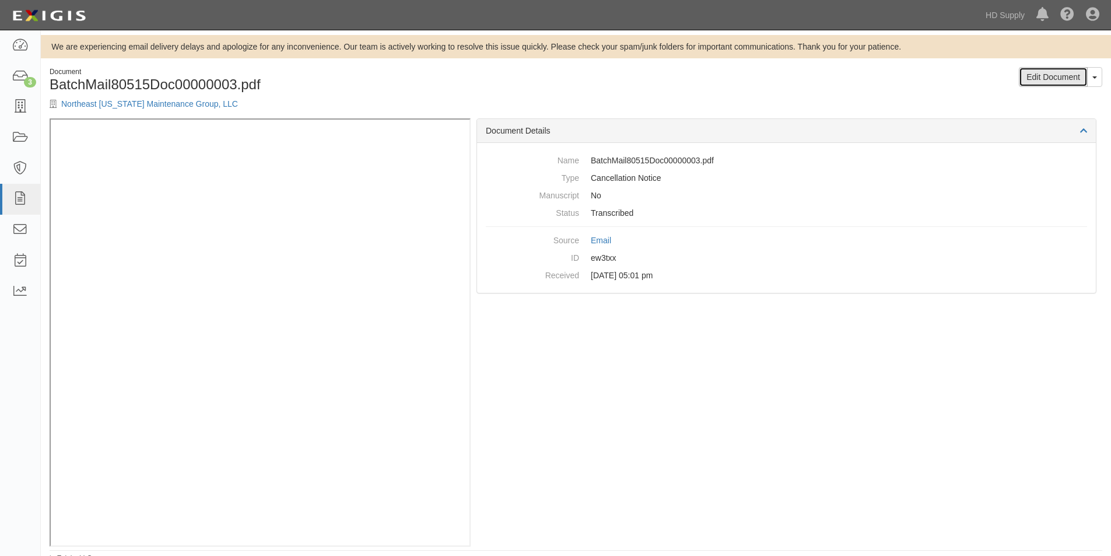
click at [1075, 70] on link "Edit Document" at bounding box center [1052, 77] width 69 height 20
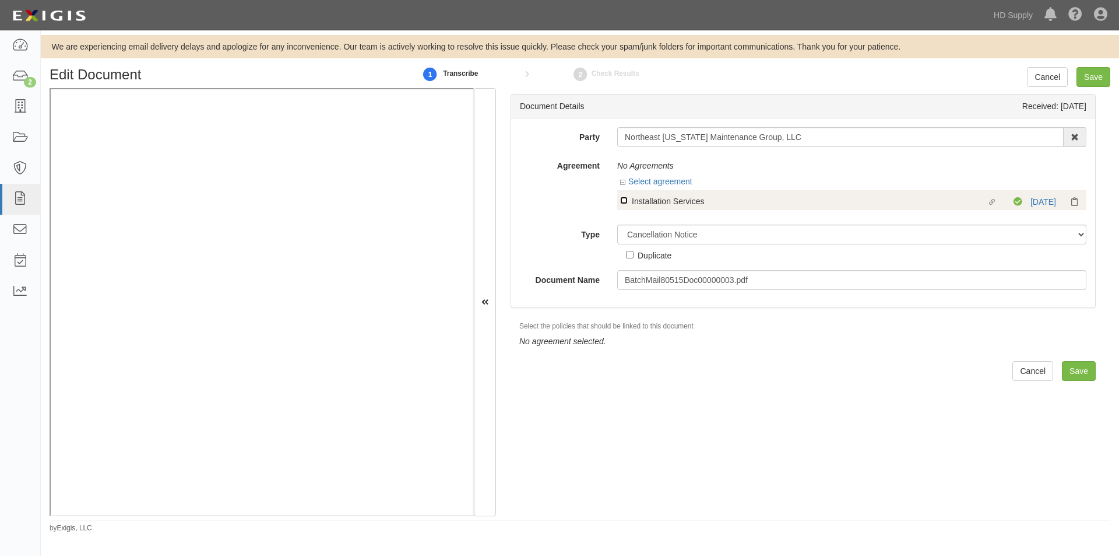
click at [626, 198] on input "Linked agreement Installation Services Linked agreement" at bounding box center [624, 200] width 8 height 8
checkbox input "true"
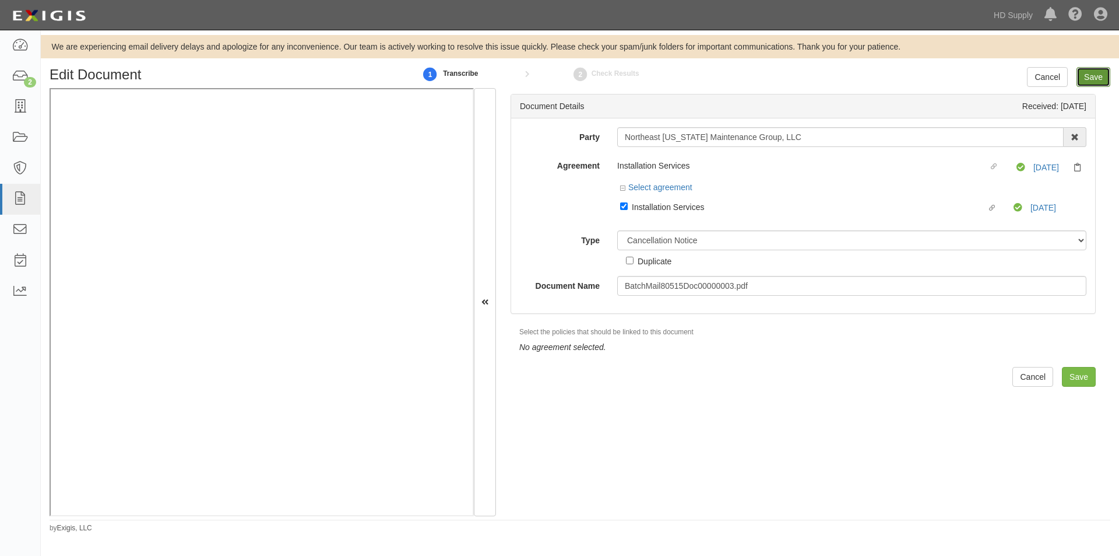
click at [1104, 75] on input "Save" at bounding box center [1094, 77] width 34 height 20
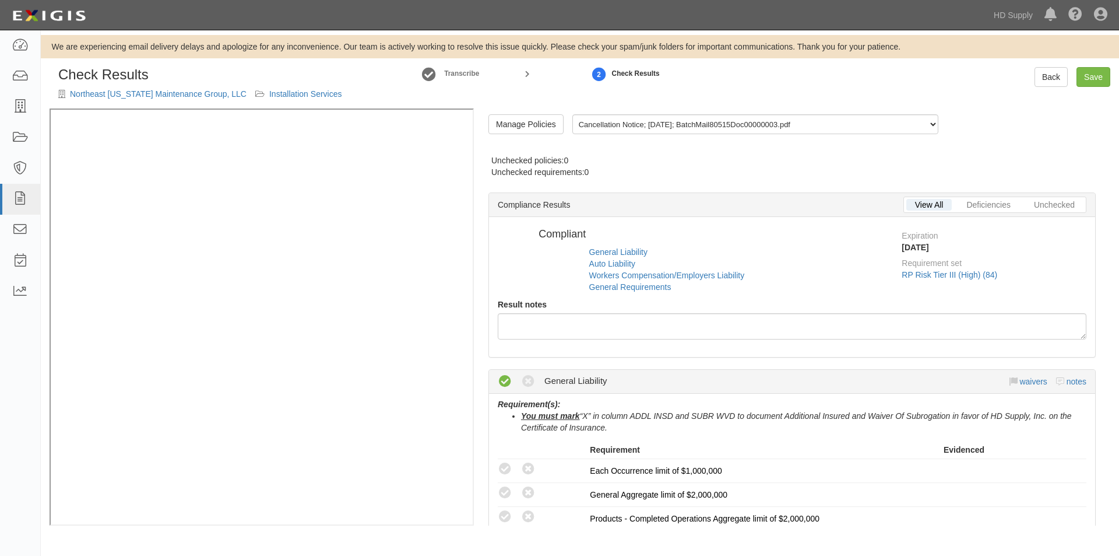
radio input "false"
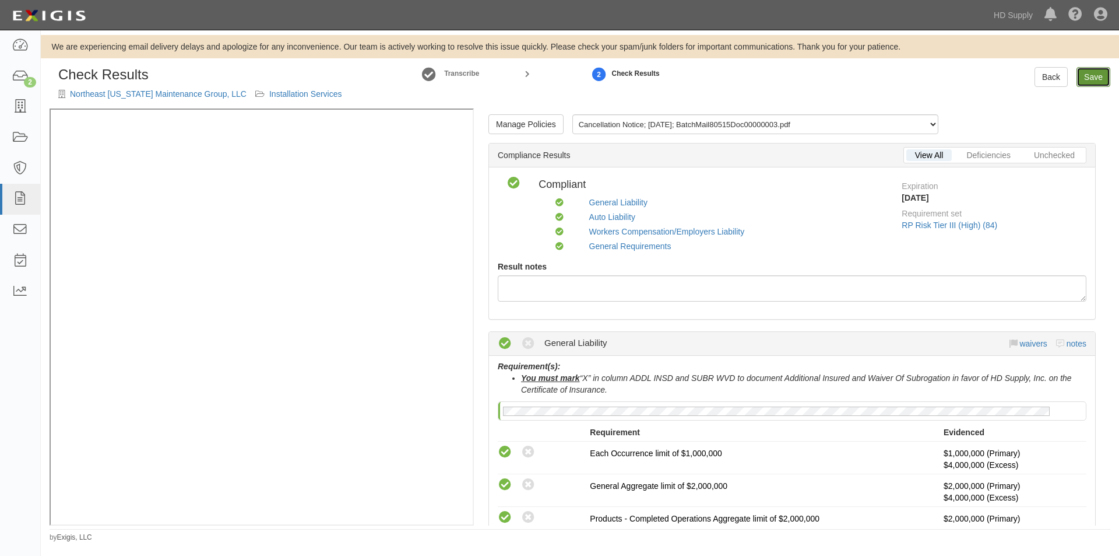
click at [1097, 82] on link "Save" at bounding box center [1094, 77] width 34 height 20
radio input "true"
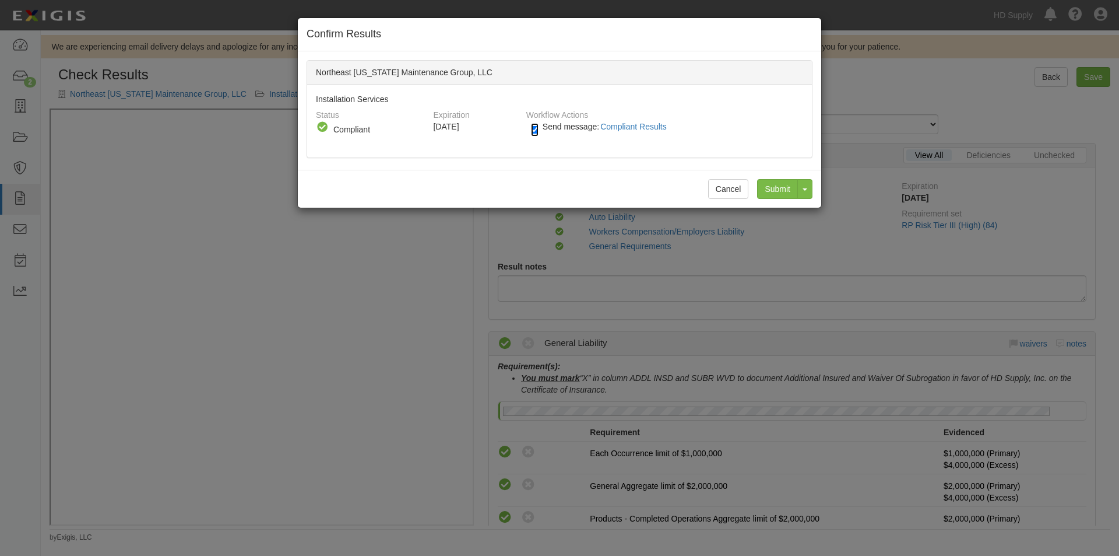
click at [536, 127] on input "Send message: Compliant Results" at bounding box center [535, 129] width 8 height 13
checkbox input "false"
click at [782, 188] on input "Submit" at bounding box center [777, 189] width 41 height 20
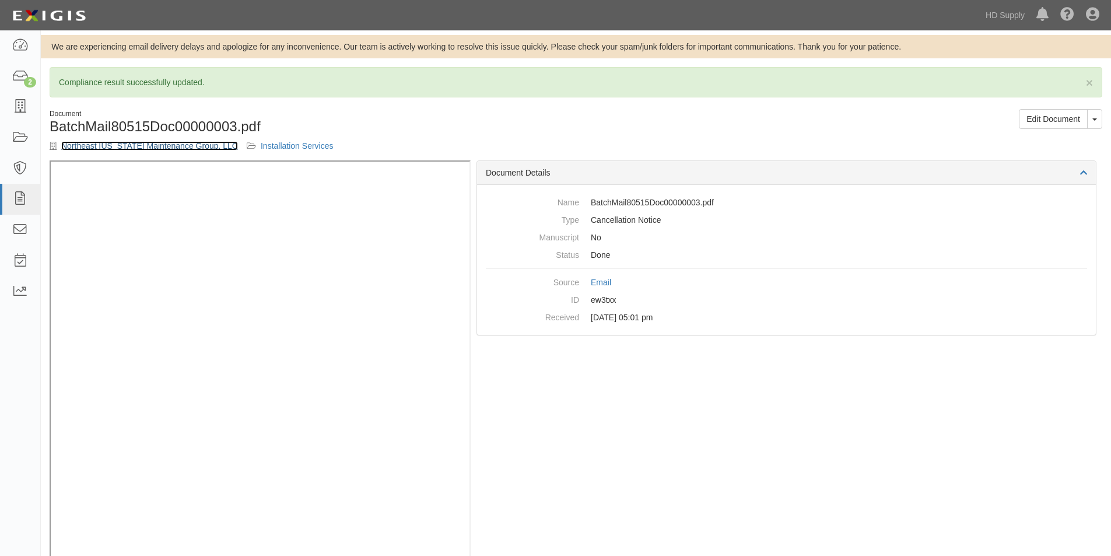
click at [141, 146] on link "Northeast [US_STATE] Maintenance Group, LLC" at bounding box center [149, 145] width 177 height 9
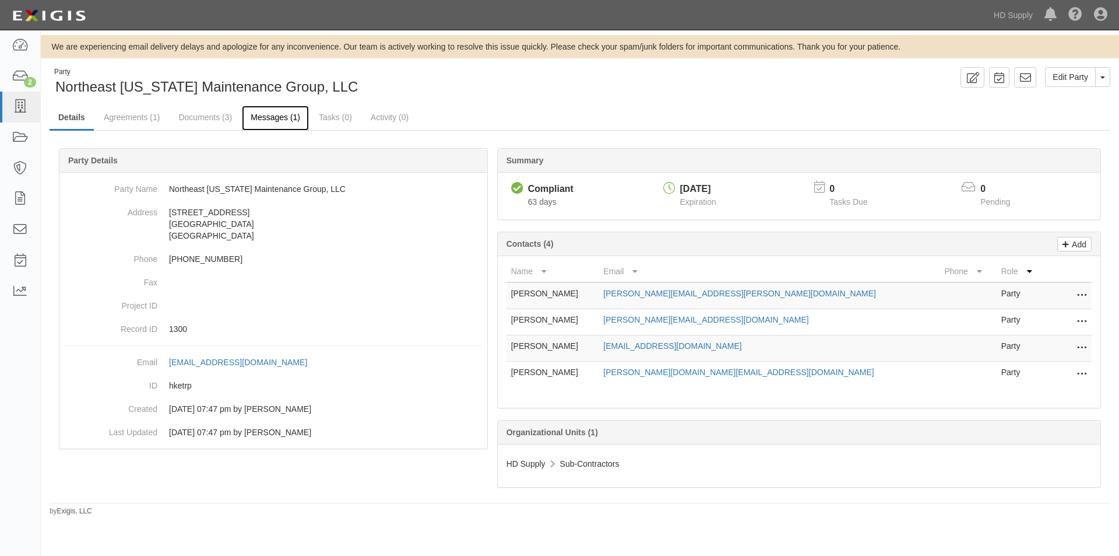
click at [271, 118] on link "Messages (1)" at bounding box center [275, 118] width 67 height 25
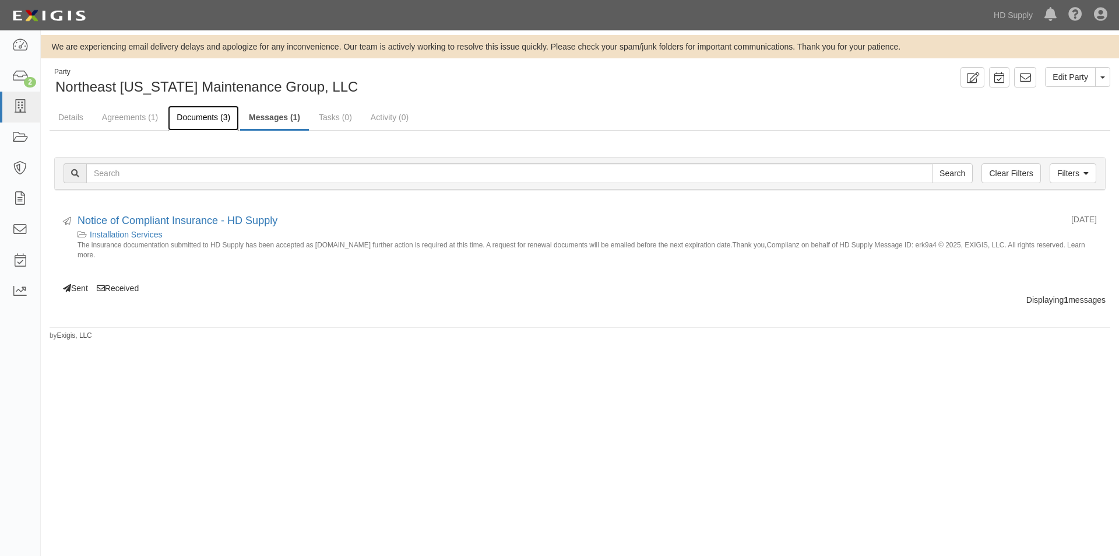
click at [206, 119] on link "Documents (3)" at bounding box center [203, 118] width 71 height 25
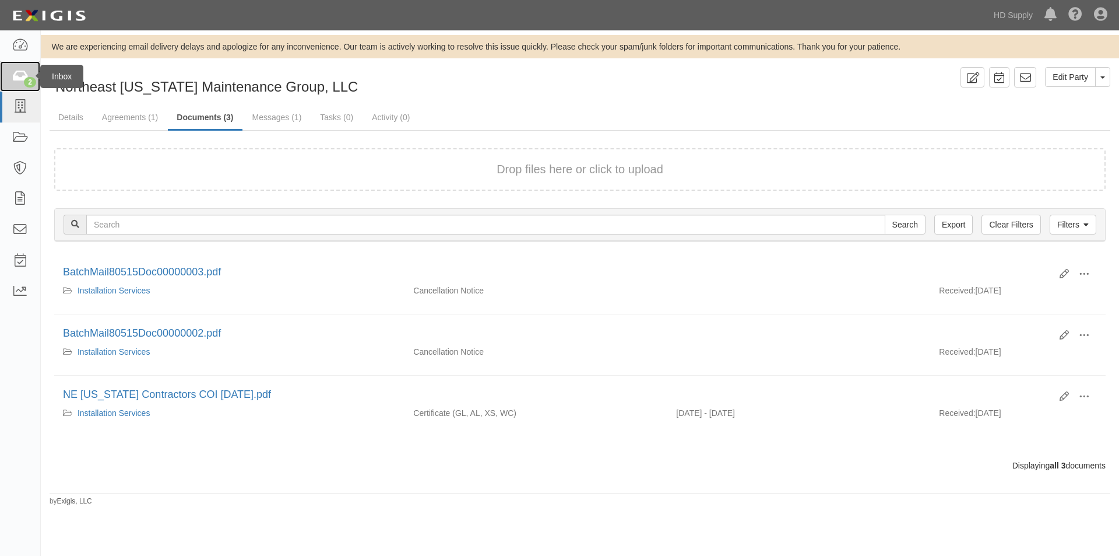
click at [24, 71] on icon at bounding box center [20, 76] width 16 height 13
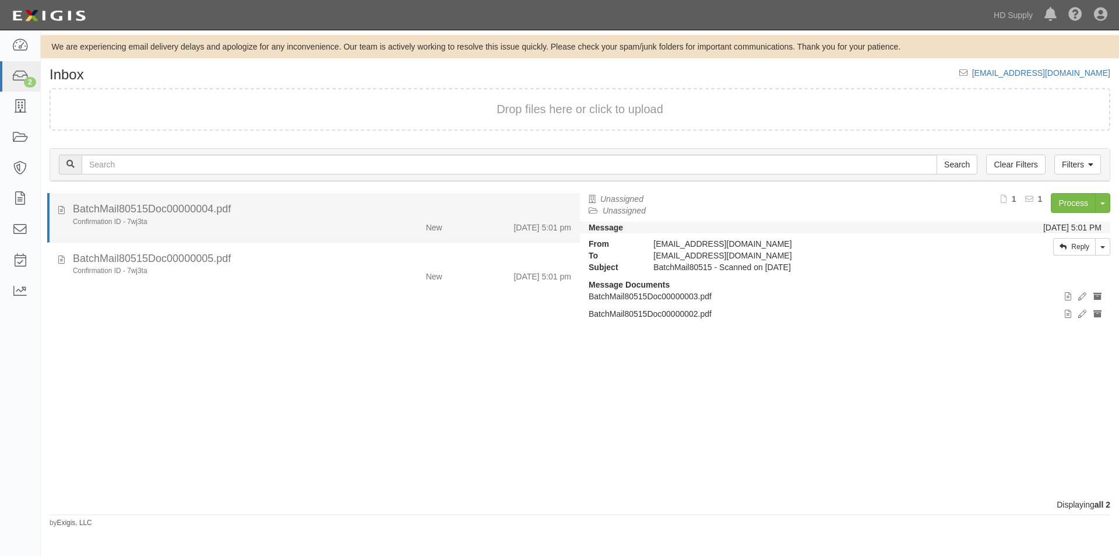
click at [339, 227] on div "Confirmation ID - 7wj3ta New 8/29/25 5:01 pm" at bounding box center [322, 225] width 516 height 16
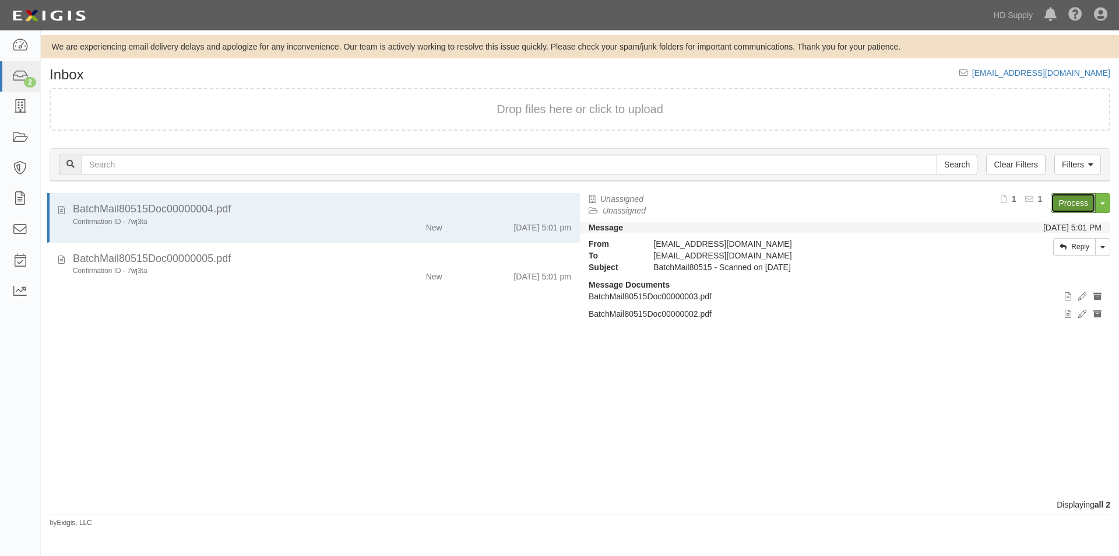
click at [1066, 200] on link "Process" at bounding box center [1073, 203] width 45 height 20
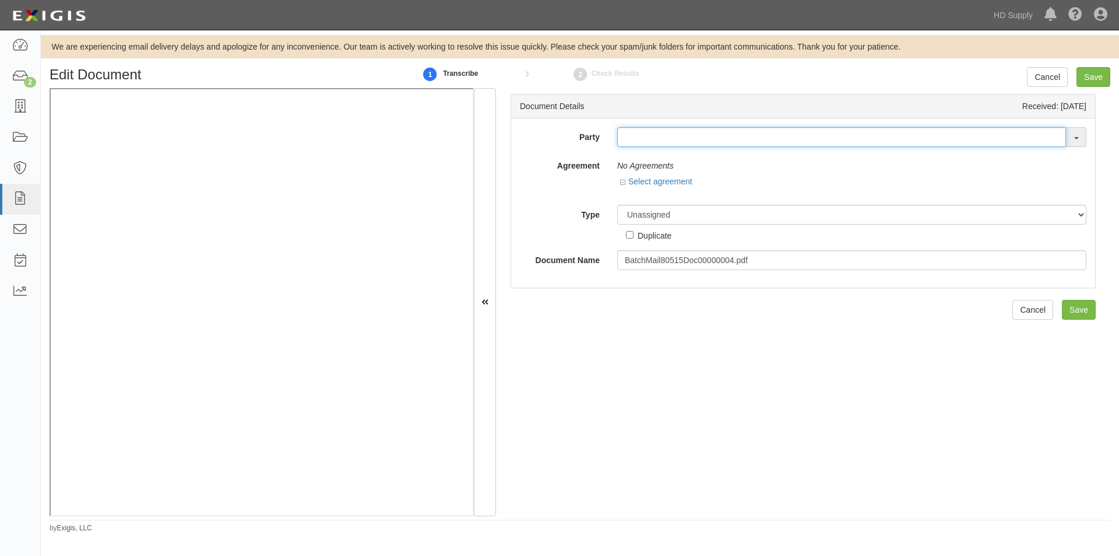
click at [633, 129] on input "text" at bounding box center [841, 137] width 449 height 20
drag, startPoint x: 671, startPoint y: 143, endPoint x: 614, endPoint y: 139, distance: 57.2
click at [614, 139] on div "villar VILLAR REAL CUSTOM FLOORS 1888 MILLS 1888 MILLS - IMPORT 2 PATRICIA 12 2…" at bounding box center [852, 137] width 487 height 20
type input "asap"
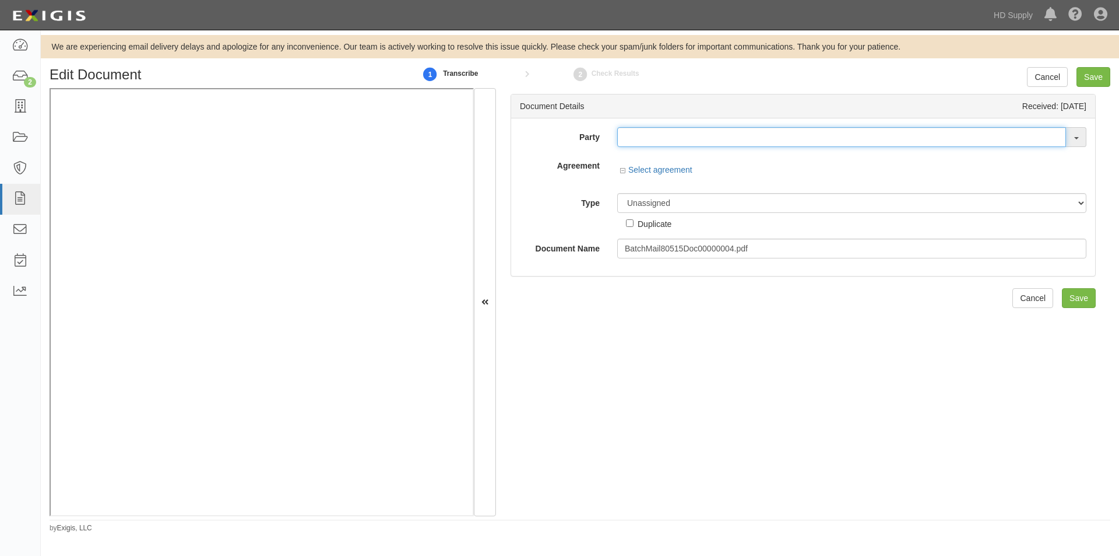
click input "text"
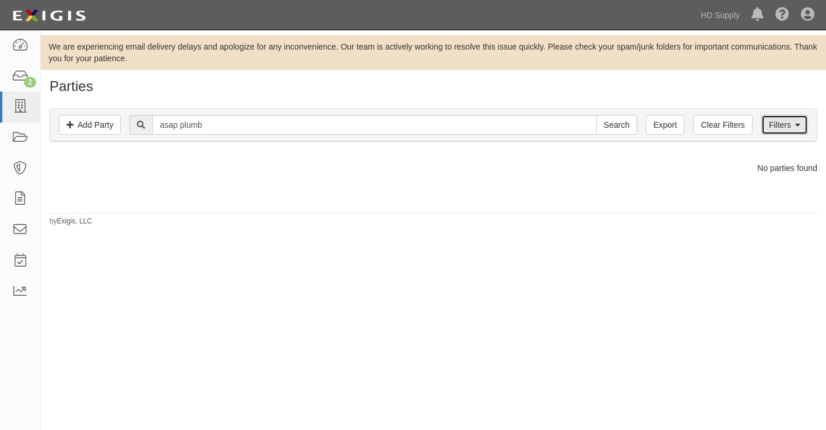
click at [785, 134] on link "Filters" at bounding box center [784, 125] width 47 height 20
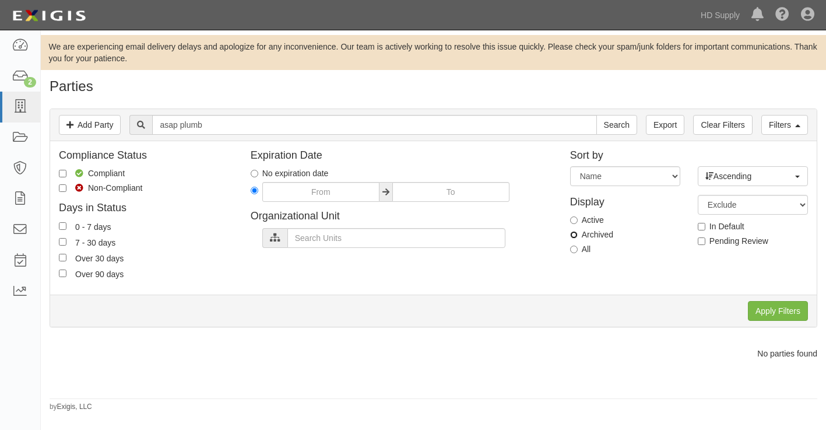
click at [574, 238] on input "Archived" at bounding box center [574, 235] width 8 height 8
radio input "true"
click at [771, 307] on input "Apply Filters" at bounding box center [778, 311] width 60 height 20
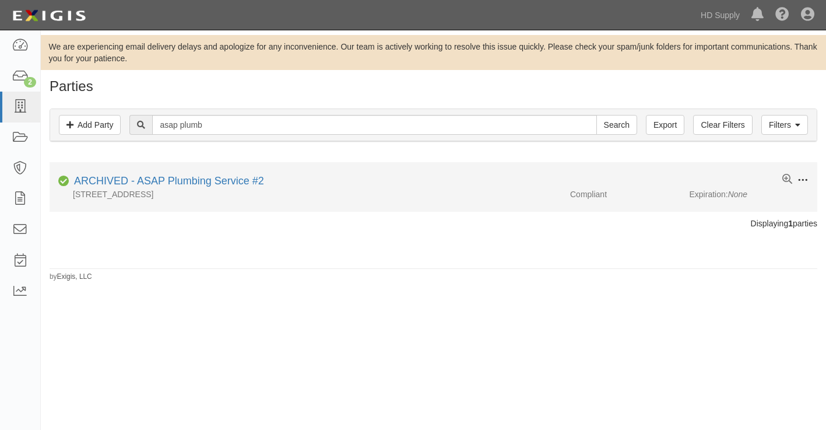
click at [806, 187] on button at bounding box center [800, 180] width 16 height 13
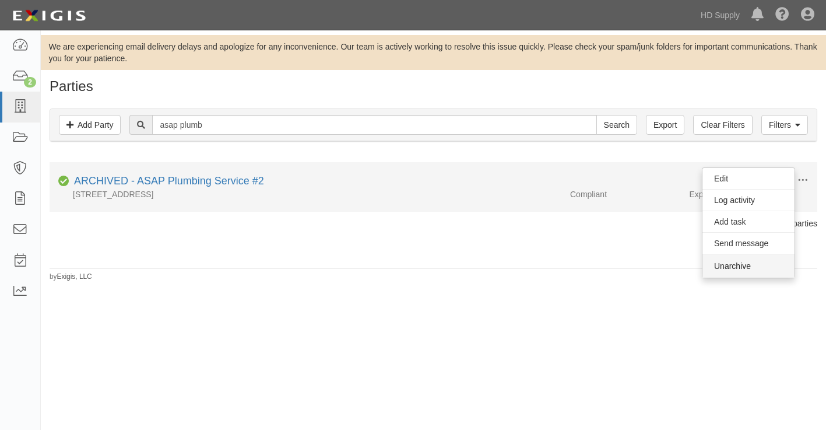
click at [753, 266] on button "Unarchive" at bounding box center [749, 265] width 92 height 23
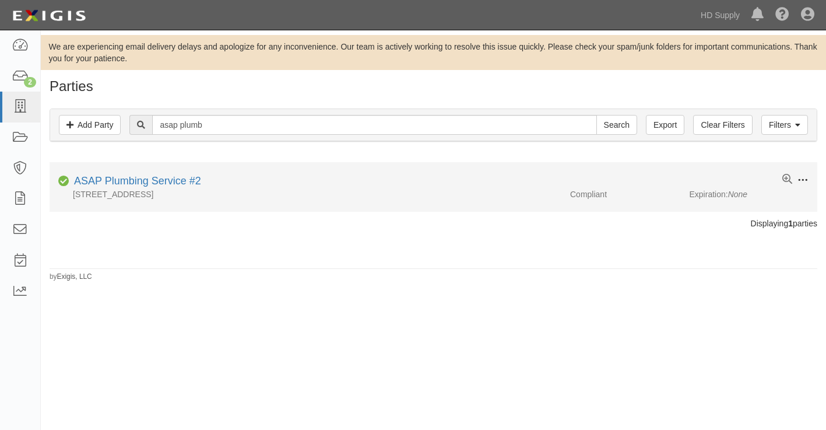
click at [806, 183] on span at bounding box center [803, 180] width 10 height 10
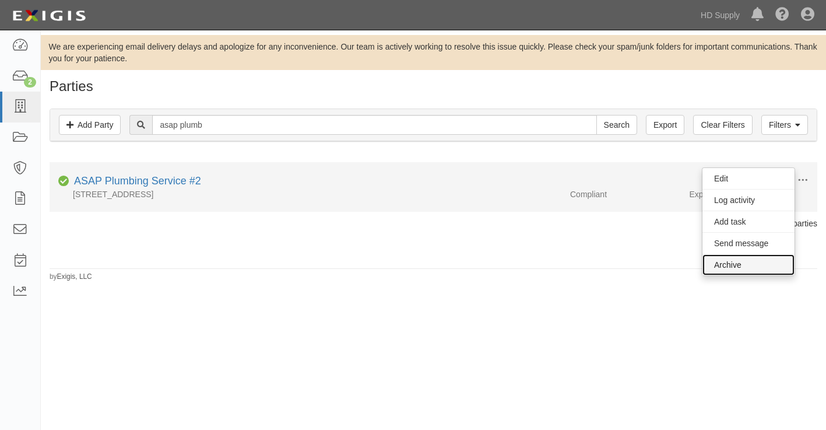
click at [752, 263] on link "Archive" at bounding box center [749, 264] width 92 height 21
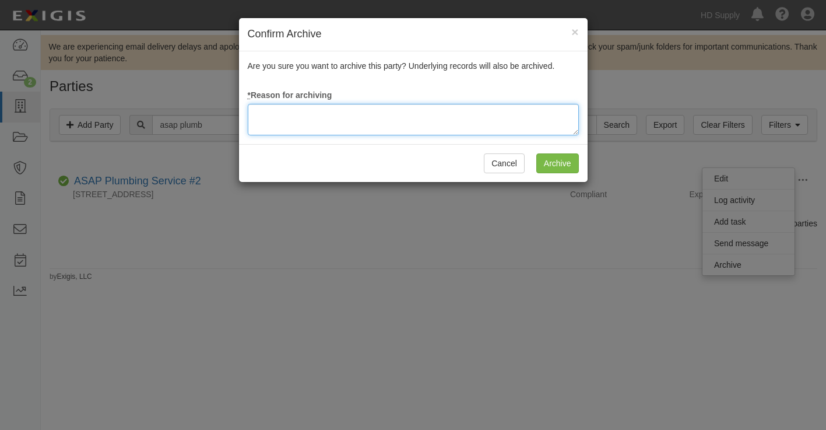
click at [480, 110] on textarea at bounding box center [413, 119] width 331 height 31
type textarea "update"
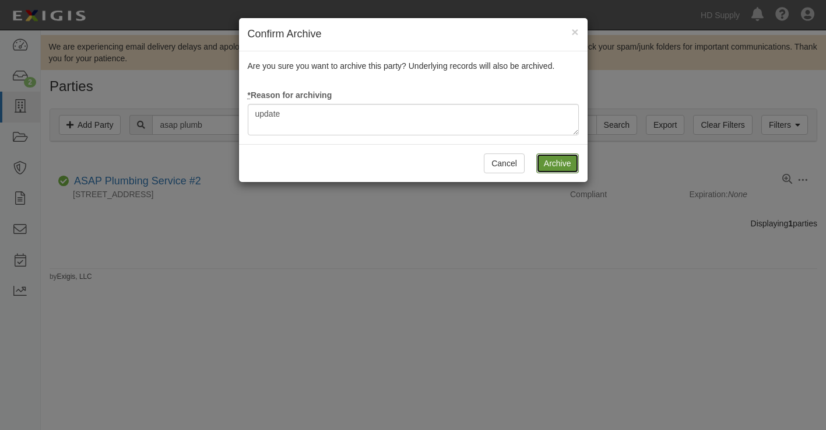
click at [563, 168] on input "Archive" at bounding box center [557, 163] width 43 height 20
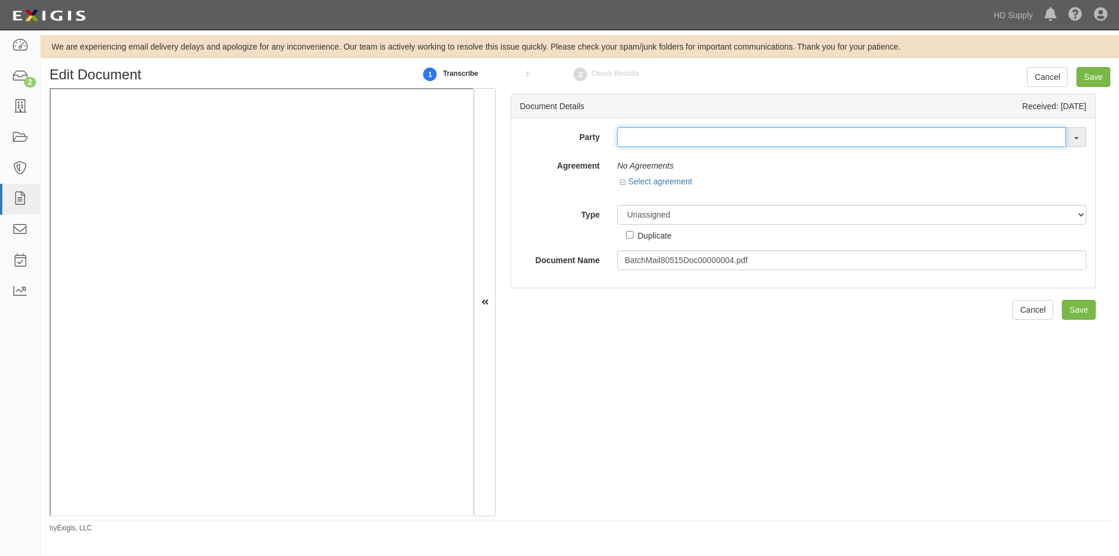
drag, startPoint x: 0, startPoint y: 0, endPoint x: 648, endPoint y: 137, distance: 662.6
click at [648, 137] on input "text" at bounding box center [841, 137] width 449 height 20
type input "asap pl"
click at [666, 158] on link "ASAP Pl umbing Service #2" at bounding box center [680, 159] width 124 height 15
type input "ASAP Plumbing Service #2"
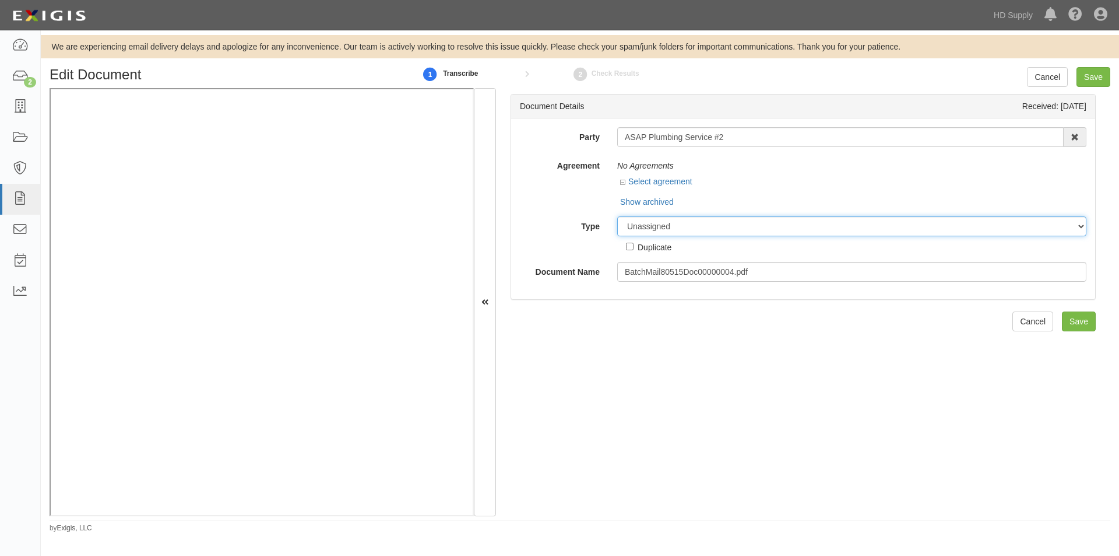
click at [659, 229] on select "Unassigned Binder Cancellation Notice Certificate Contract Endorsement Insuranc…" at bounding box center [851, 226] width 469 height 20
select select "OtherDetail"
click at [617, 216] on select "Unassigned Binder Cancellation Notice Certificate Contract Endorsement Insuranc…" at bounding box center [851, 226] width 469 height 20
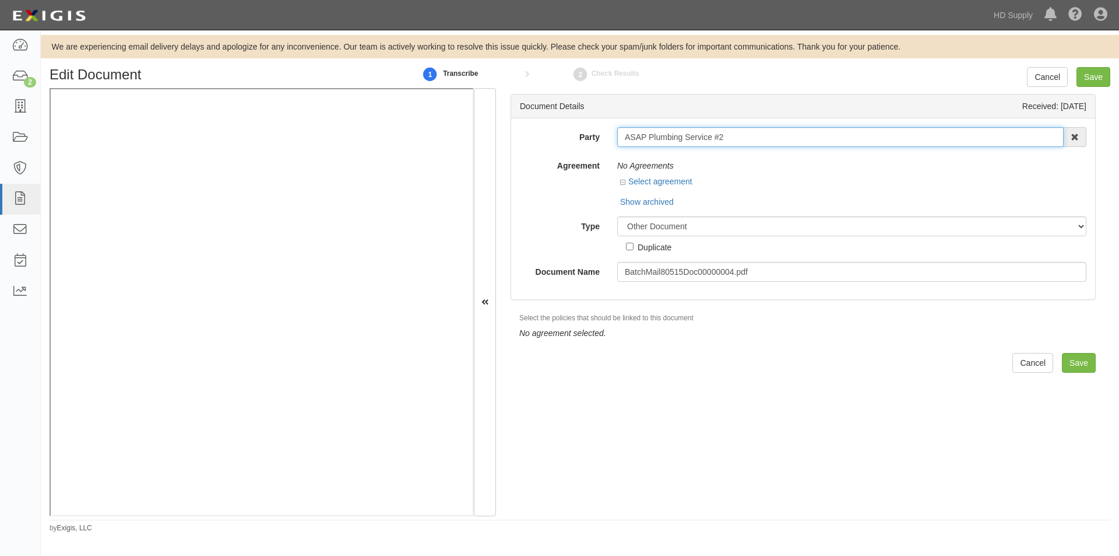
drag, startPoint x: 733, startPoint y: 135, endPoint x: 624, endPoint y: 141, distance: 109.2
click at [624, 141] on input "ASAP Plumbing Service #2" at bounding box center [840, 137] width 447 height 20
click at [1088, 76] on input "Save" at bounding box center [1094, 77] width 34 height 20
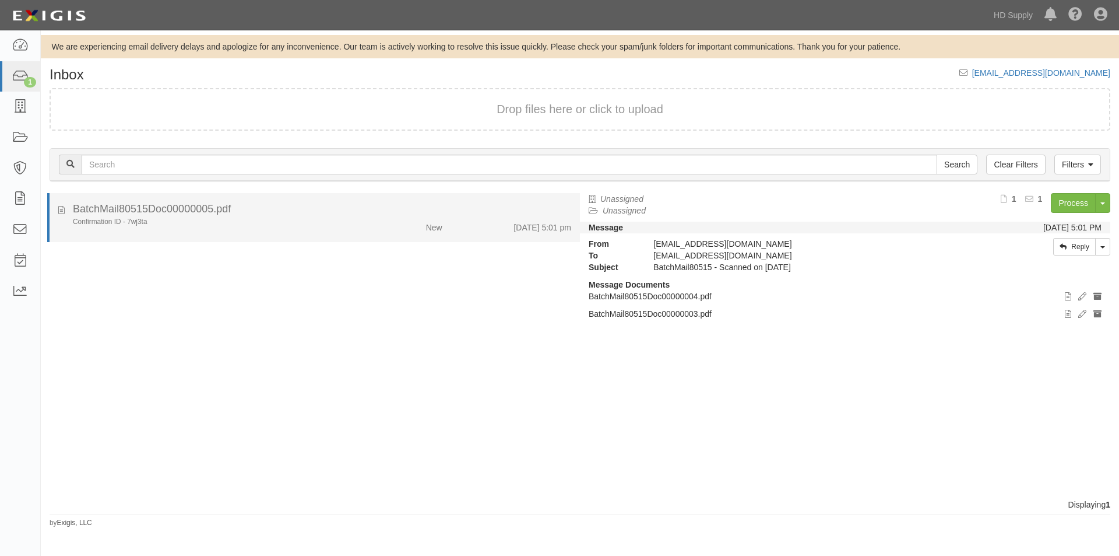
click at [279, 223] on div "Confirmation ID - 7wj3ta" at bounding box center [214, 222] width 283 height 10
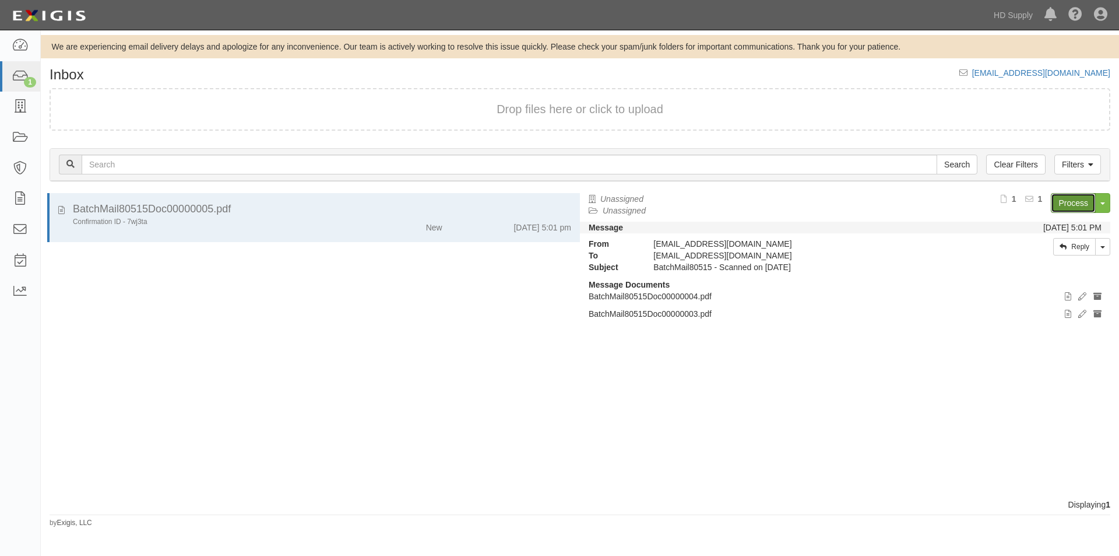
click at [1076, 204] on link "Process" at bounding box center [1073, 203] width 45 height 20
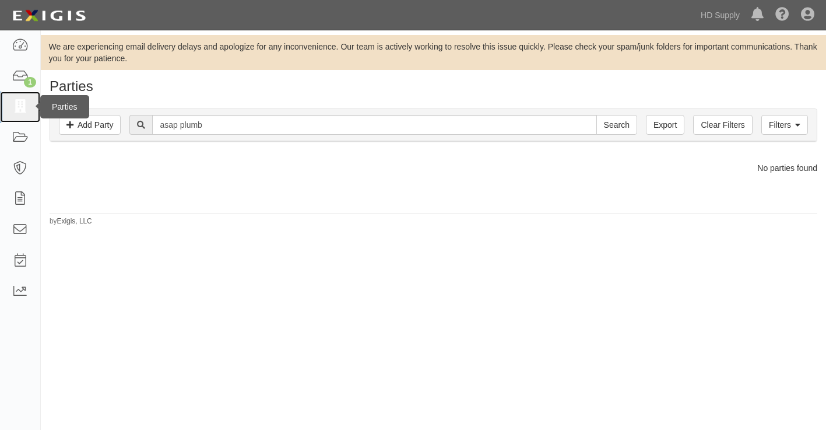
click at [15, 102] on icon at bounding box center [20, 106] width 16 height 13
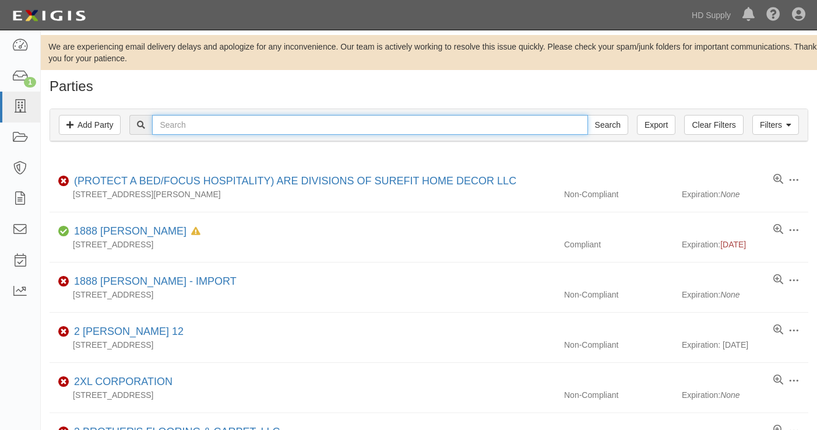
click at [178, 127] on input "text" at bounding box center [369, 125] width 435 height 20
paste input "[PERSON_NAME] Kool Services LLC"
type input "[PERSON_NAME] Kool Services LLC"
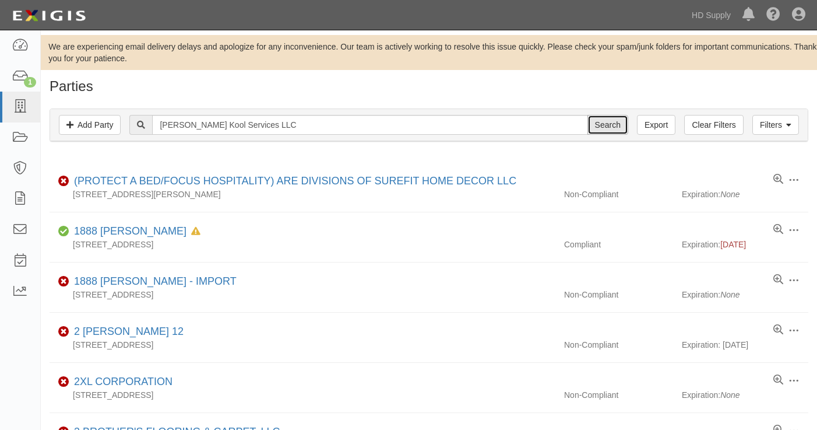
click at [614, 126] on input "Search" at bounding box center [608, 125] width 41 height 20
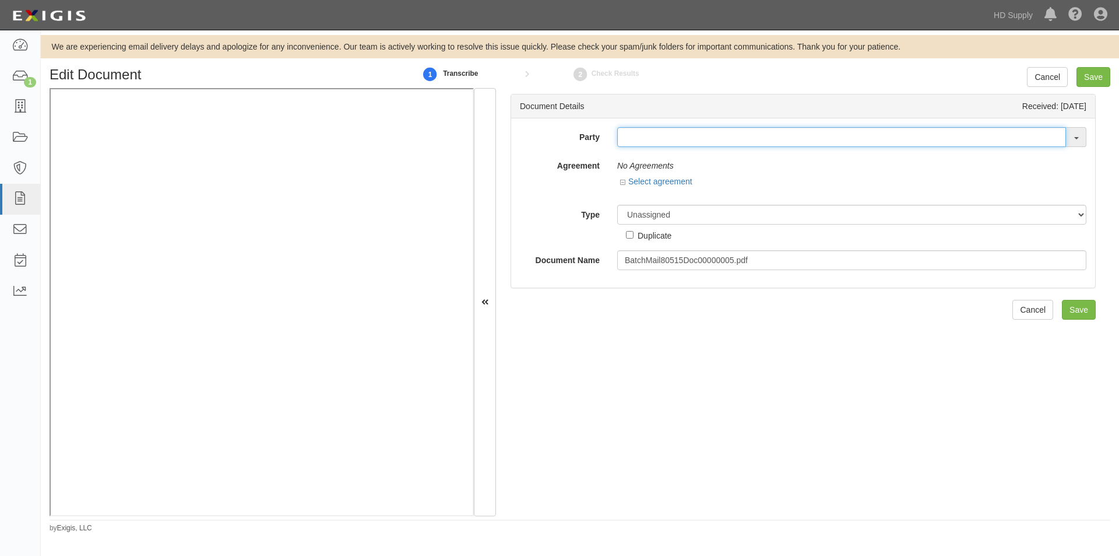
click at [663, 140] on input "text" at bounding box center [841, 137] width 449 height 20
type input "[PERSON_NAME] Kool Services LLC"
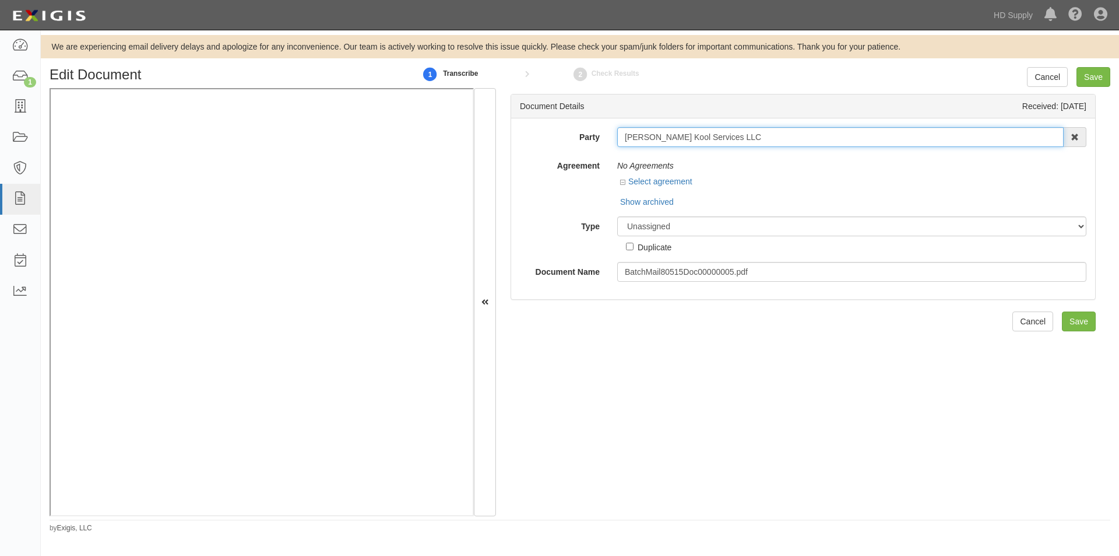
drag, startPoint x: 725, startPoint y: 135, endPoint x: 614, endPoint y: 139, distance: 110.9
click at [614, 139] on div "Ezell Kool Services LLC Ezell Kool Services LLC 1888 MILLS 1888 MILLS - IMPORT …" at bounding box center [852, 137] width 487 height 20
paste input "[PERSON_NAME] Kool Services LLC"
type input "Ezell Kool Services"
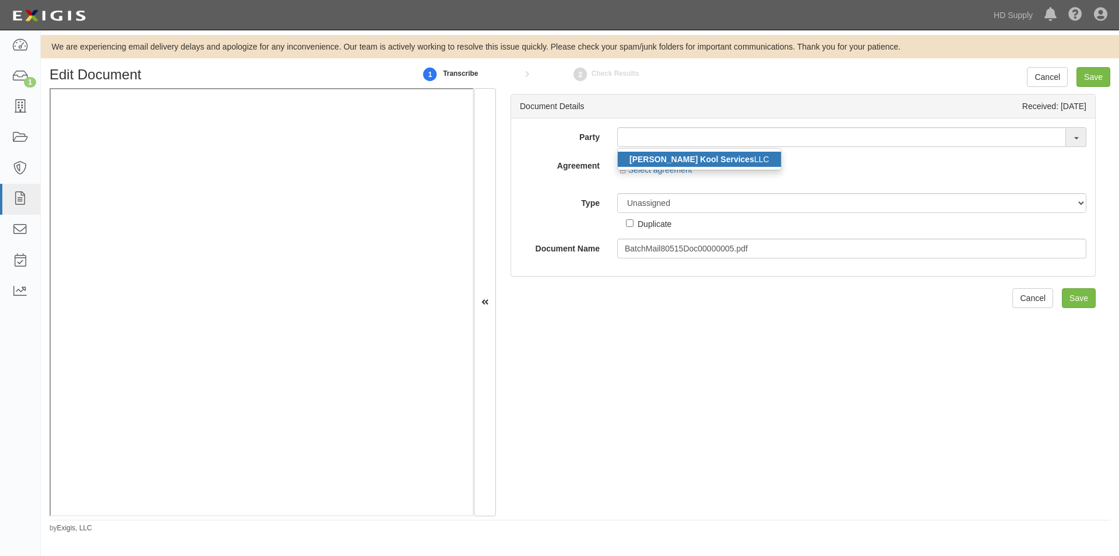
click at [690, 153] on link "Ezell Kool Services LLC" at bounding box center [699, 159] width 163 height 15
type input "[PERSON_NAME] Kool Services LLC"
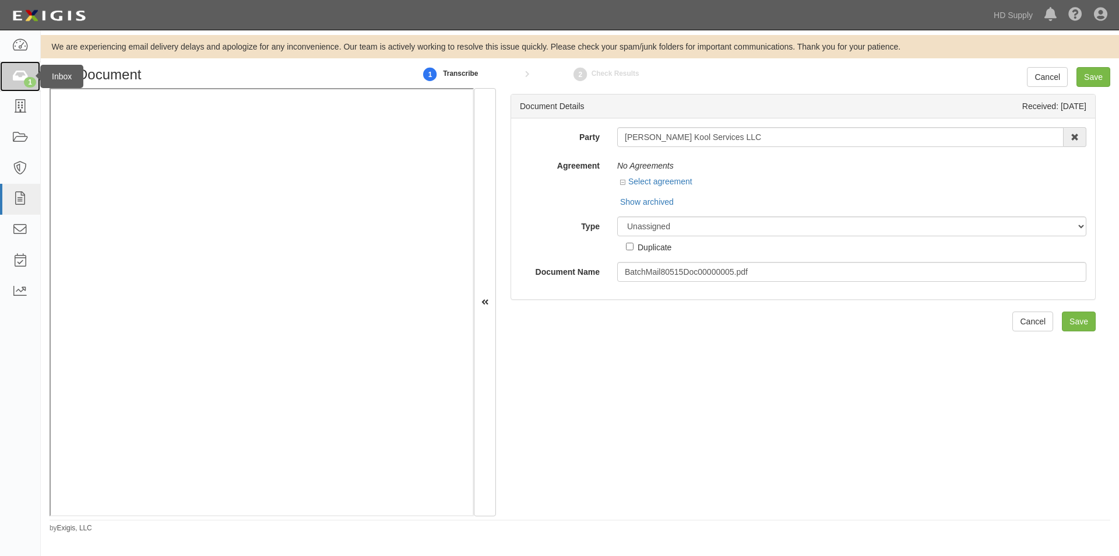
click div "1"
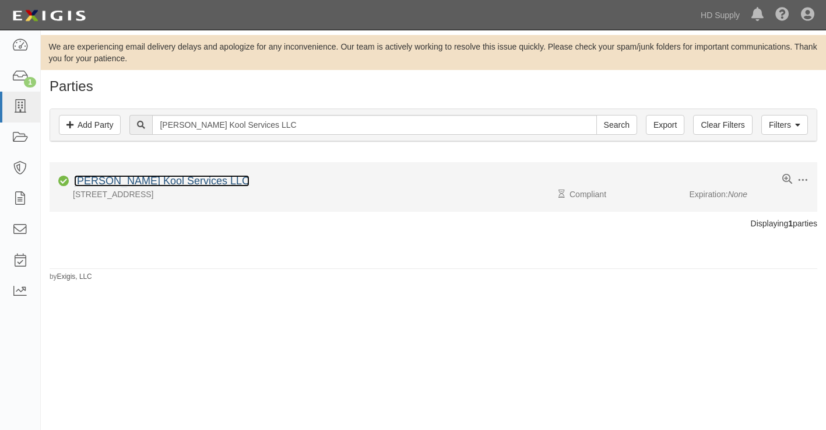
click at [146, 182] on link "[PERSON_NAME] Kool Services LLC" at bounding box center [161, 181] width 175 height 12
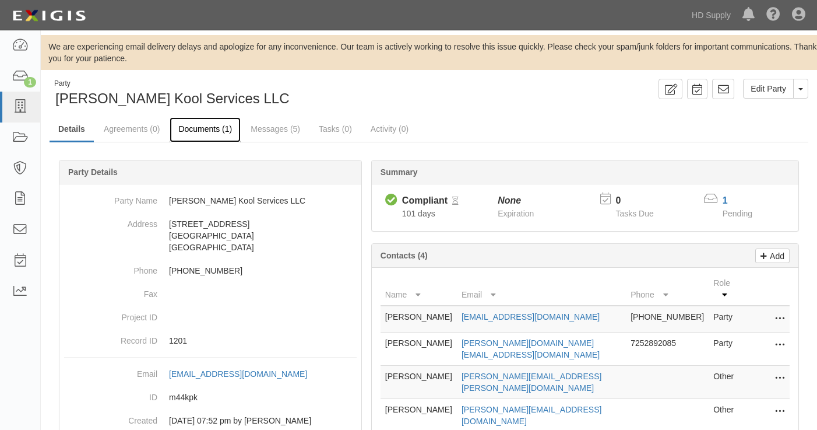
click link "Documents (1)"
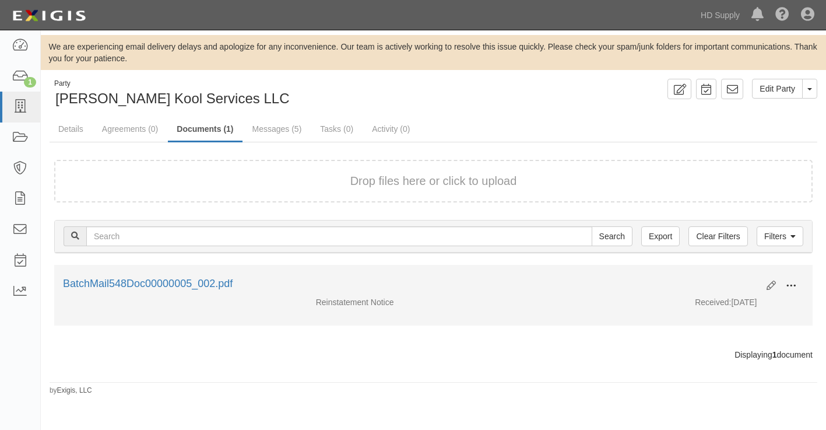
click at [795, 286] on span at bounding box center [791, 285] width 10 height 10
click at [722, 300] on link "View" at bounding box center [735, 302] width 92 height 21
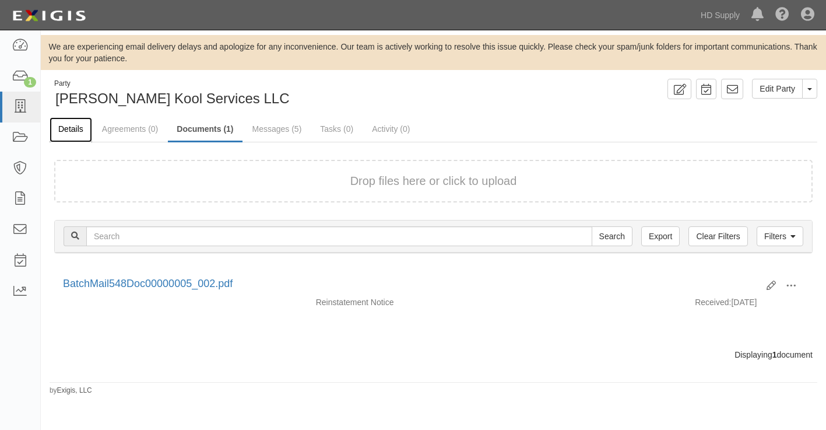
click at [71, 124] on link "Details" at bounding box center [71, 129] width 43 height 25
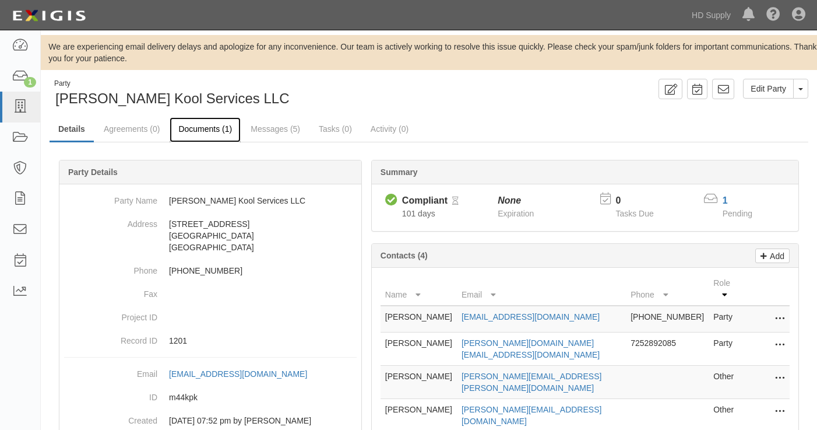
click at [196, 131] on link "Documents (1)" at bounding box center [205, 129] width 71 height 25
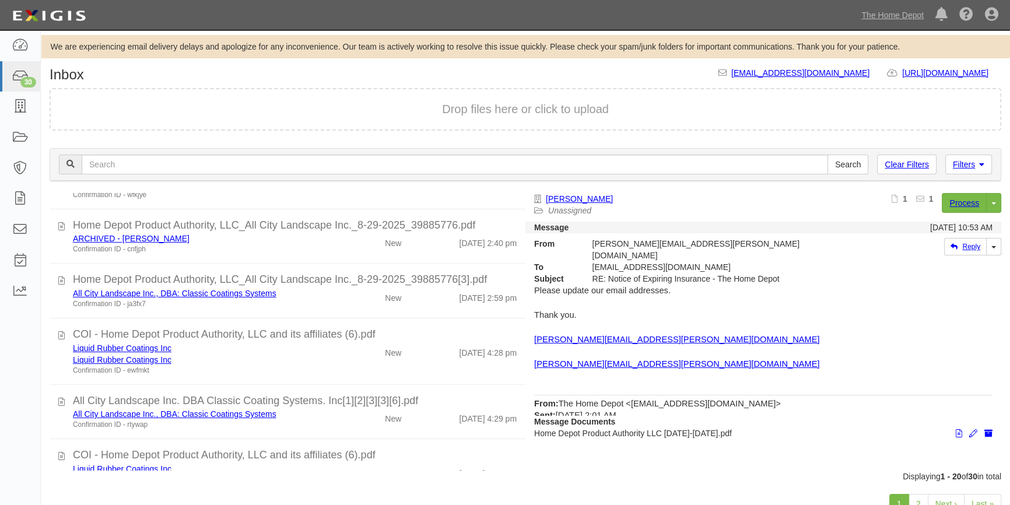
scroll to position [889, 0]
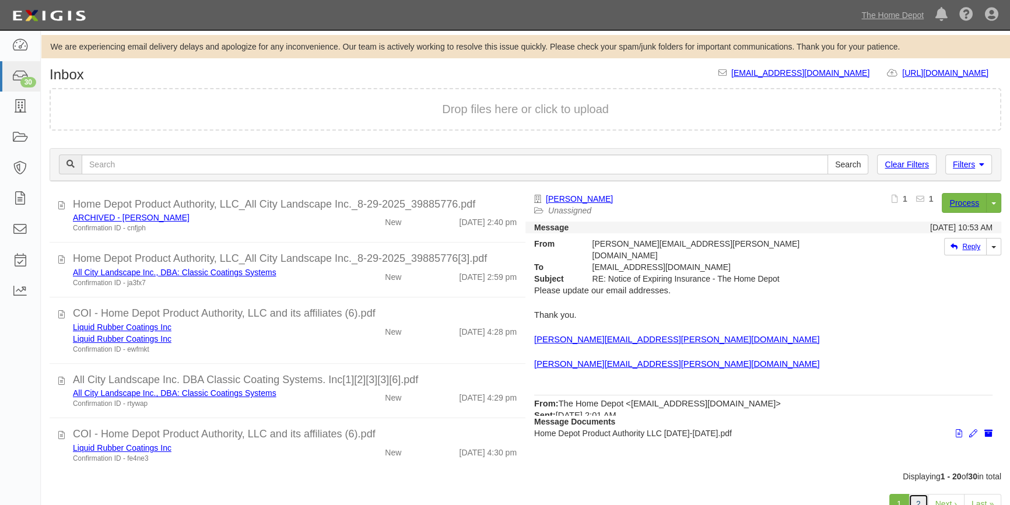
click at [921, 503] on link "2" at bounding box center [918, 504] width 20 height 20
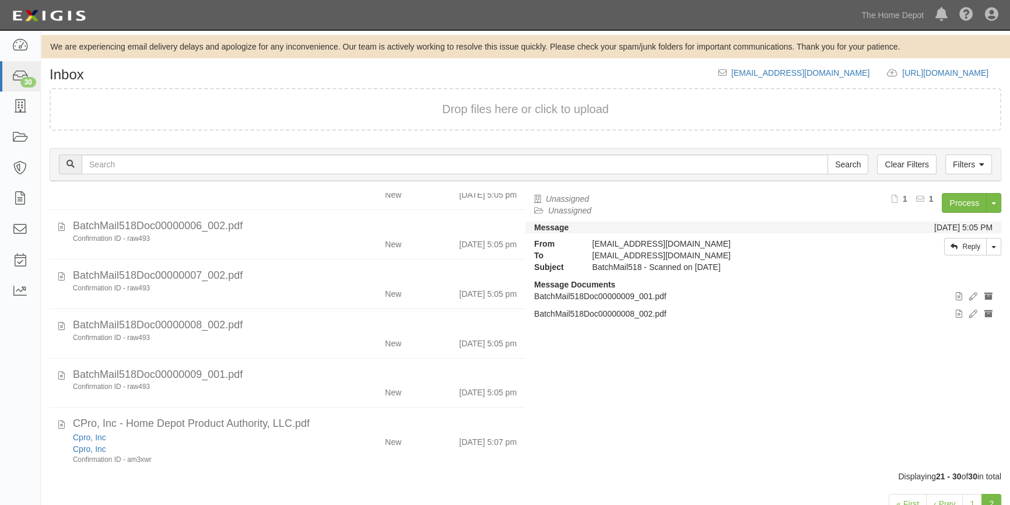
scroll to position [237, 0]
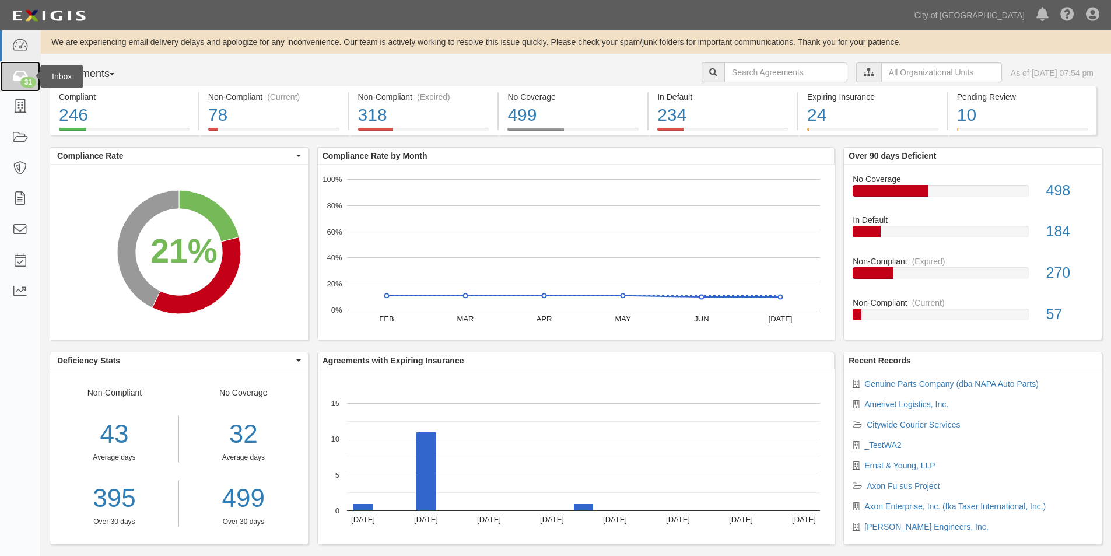
click at [18, 74] on icon at bounding box center [20, 76] width 16 height 13
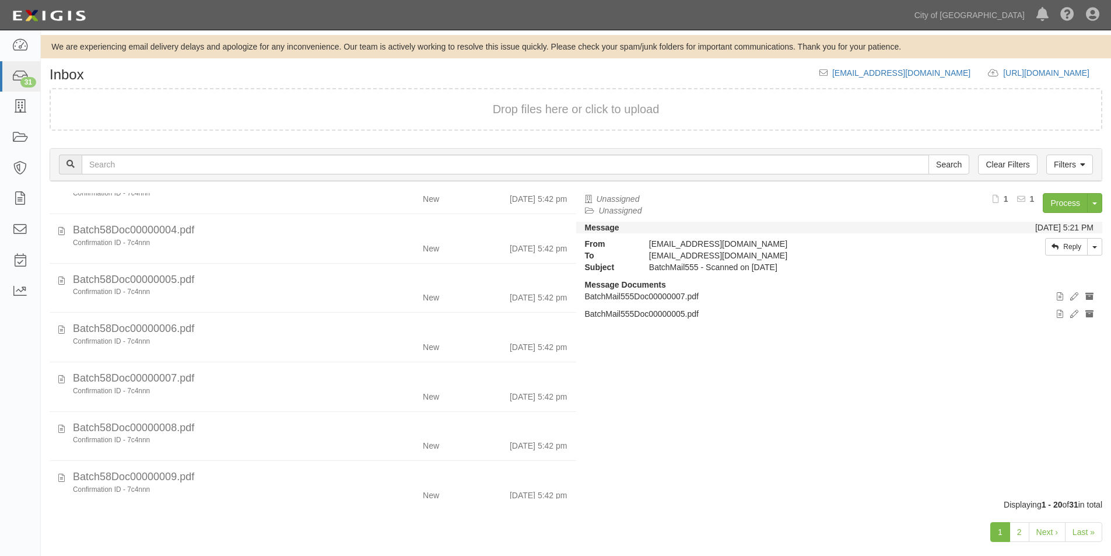
scroll to position [714, 0]
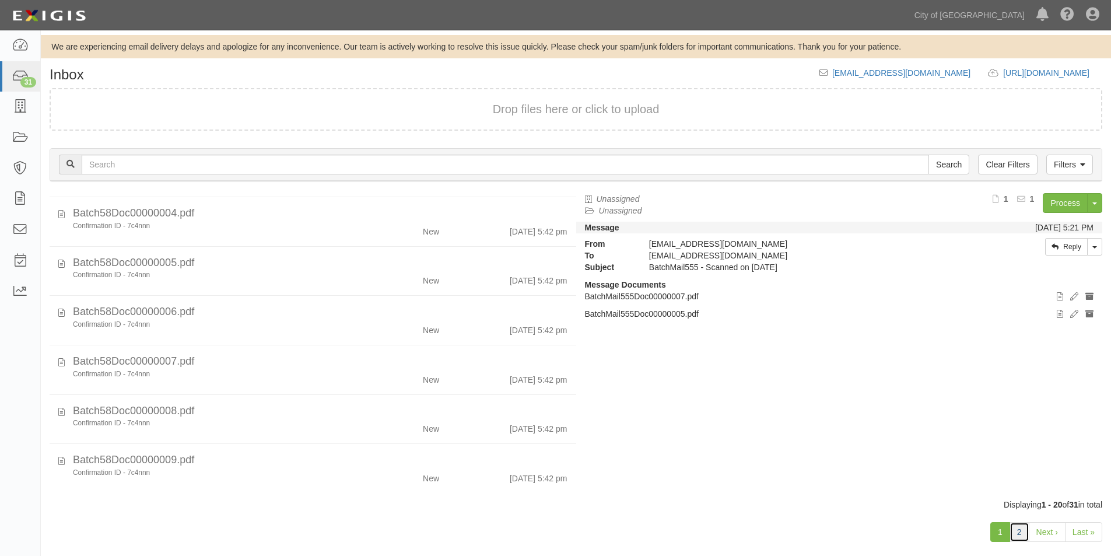
click at [1024, 529] on link "2" at bounding box center [1019, 532] width 20 height 20
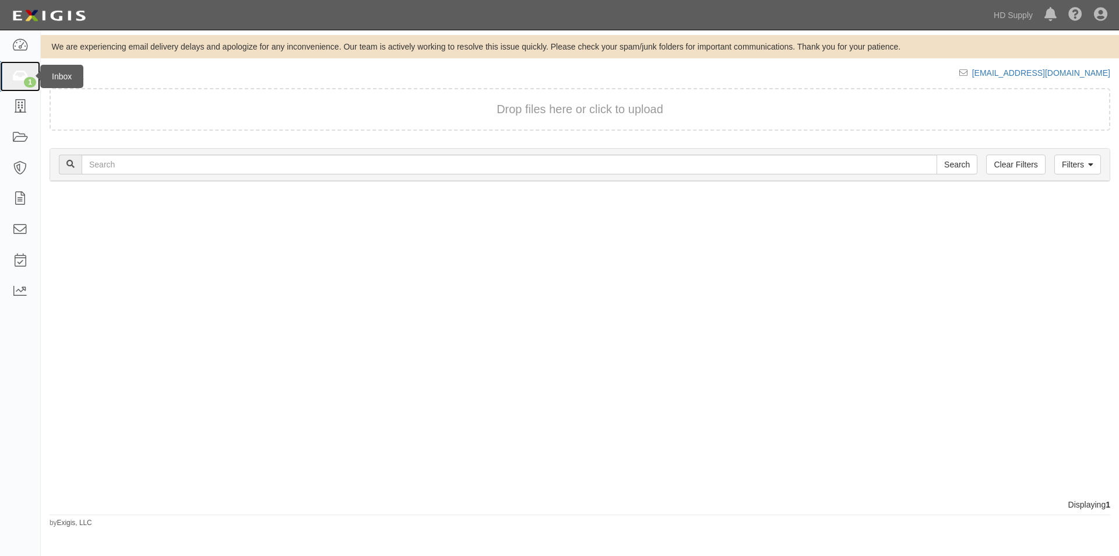
click at [22, 70] on icon at bounding box center [20, 76] width 16 height 13
